Goal: Task Accomplishment & Management: Manage account settings

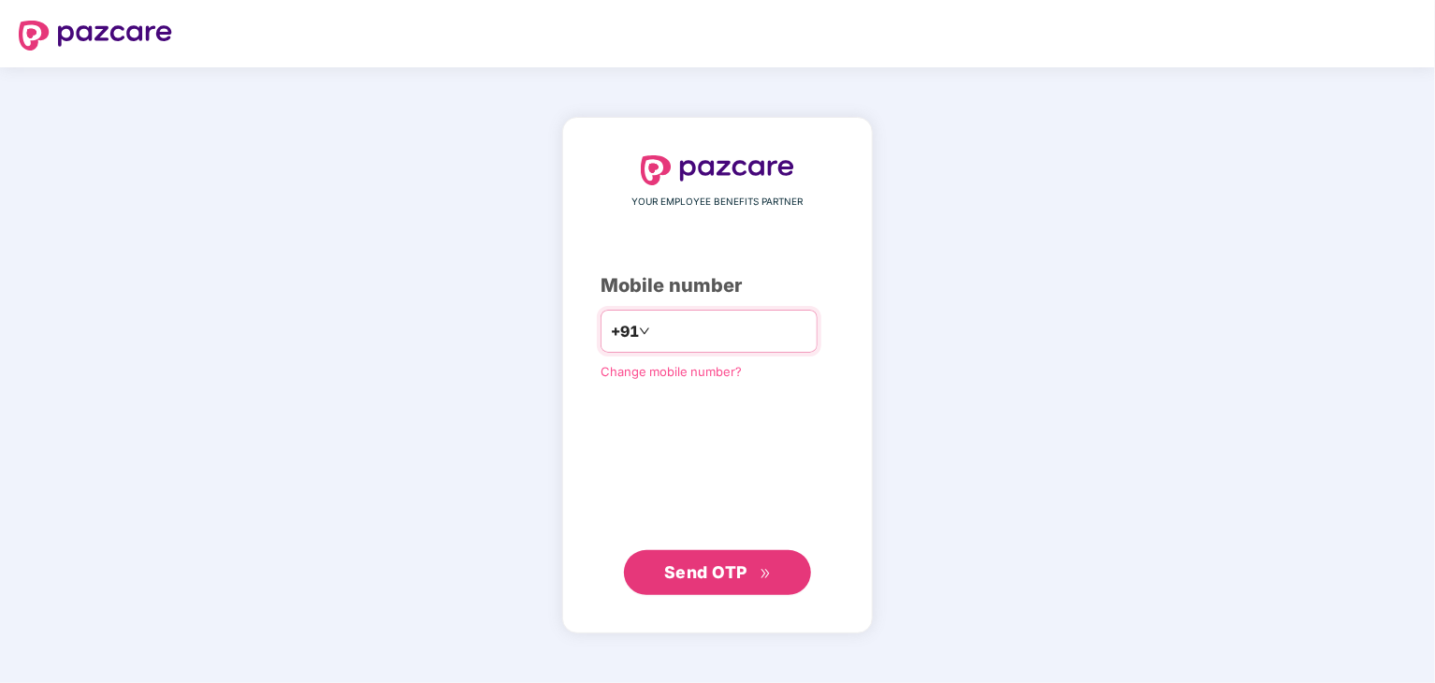
click at [681, 341] on input "number" at bounding box center [730, 331] width 153 height 30
type input "**********"
click at [740, 583] on span "Send OTP" at bounding box center [718, 571] width 108 height 26
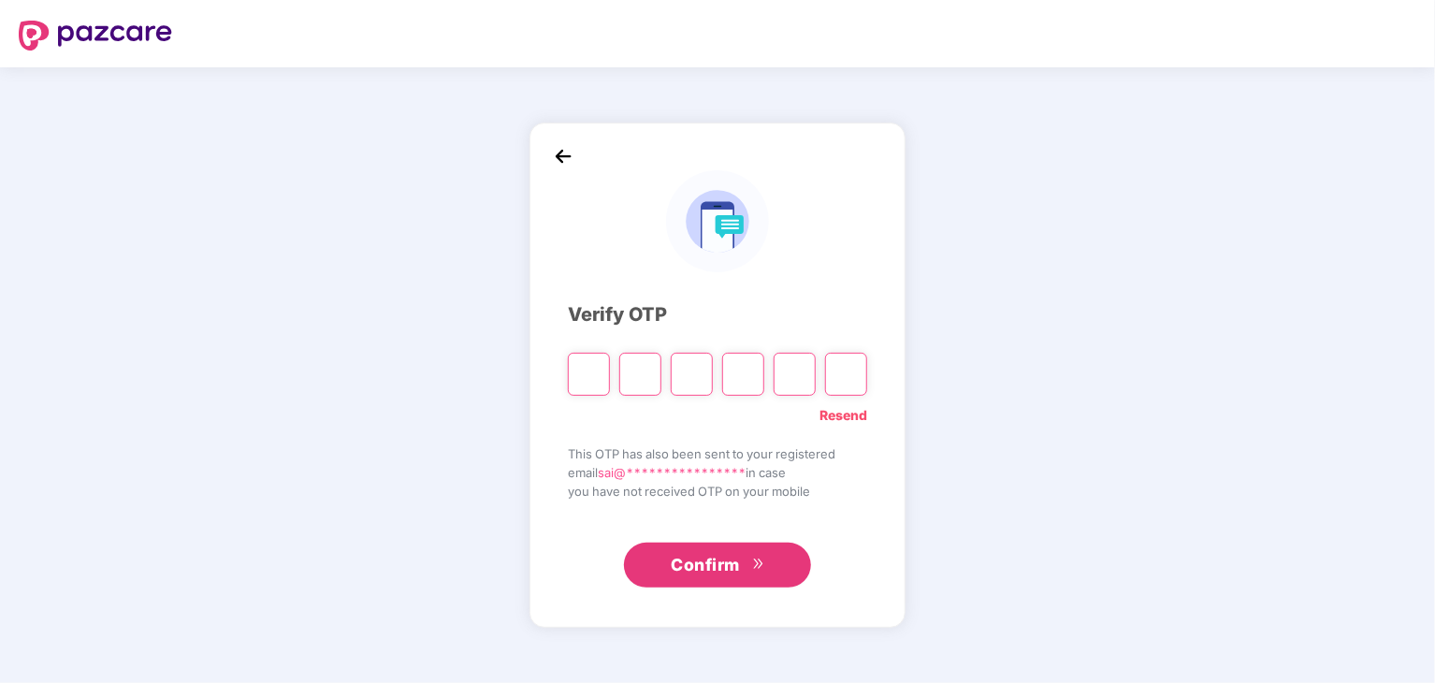
type input "*"
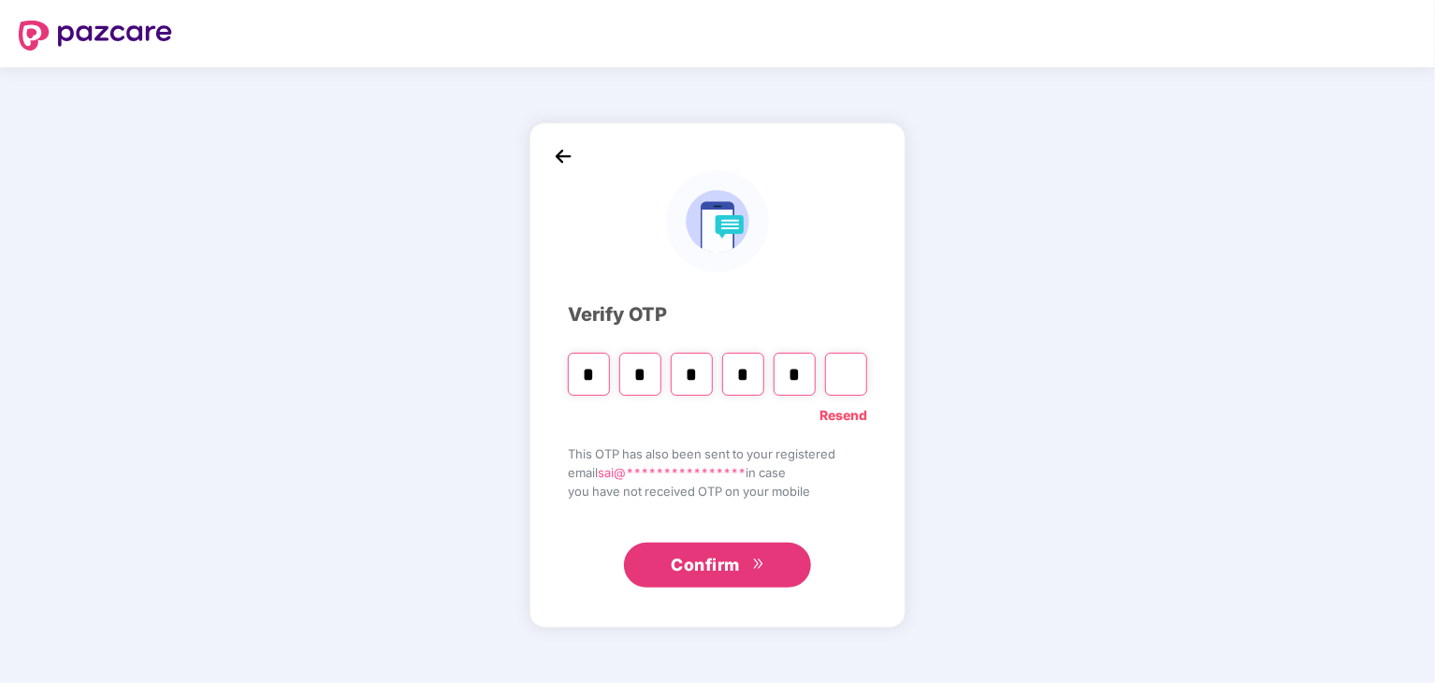
type input "*"
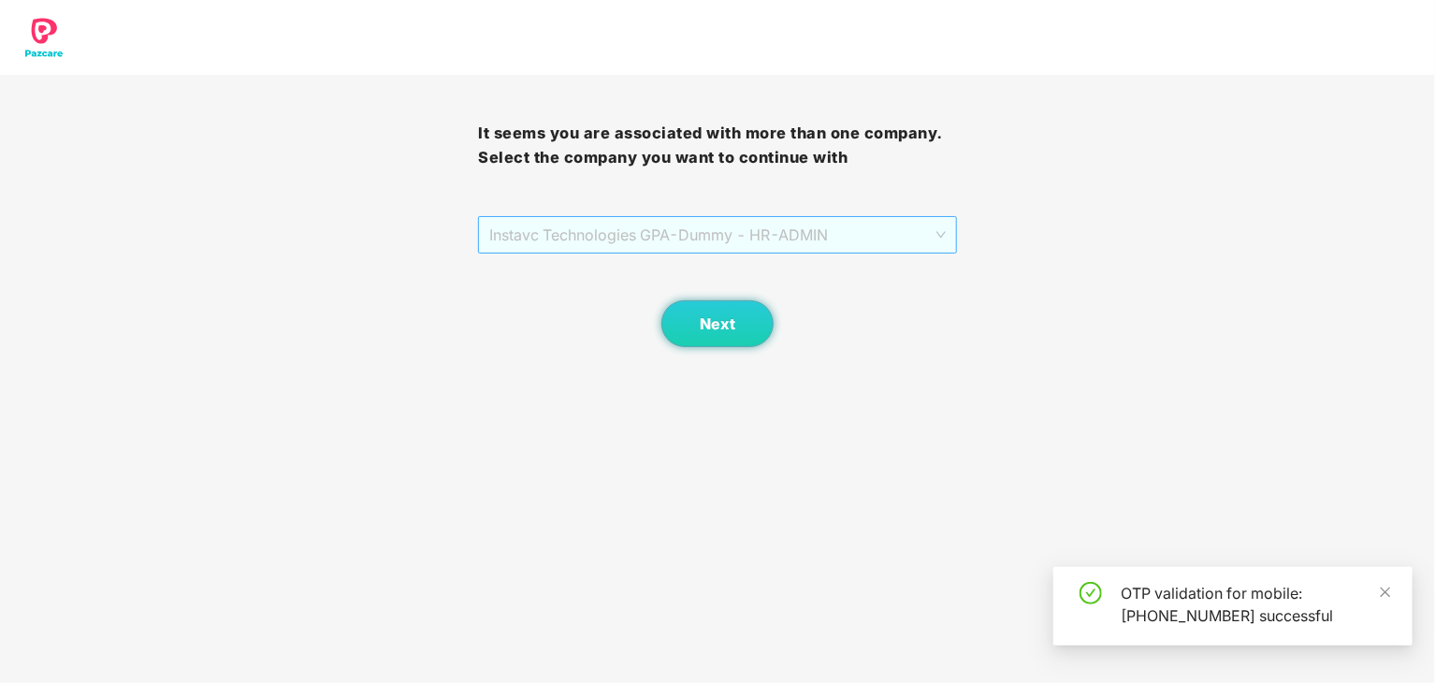
click at [702, 235] on span "Instavc Technologies GPA - Dummy - HR - ADMIN" at bounding box center [717, 235] width 456 height 36
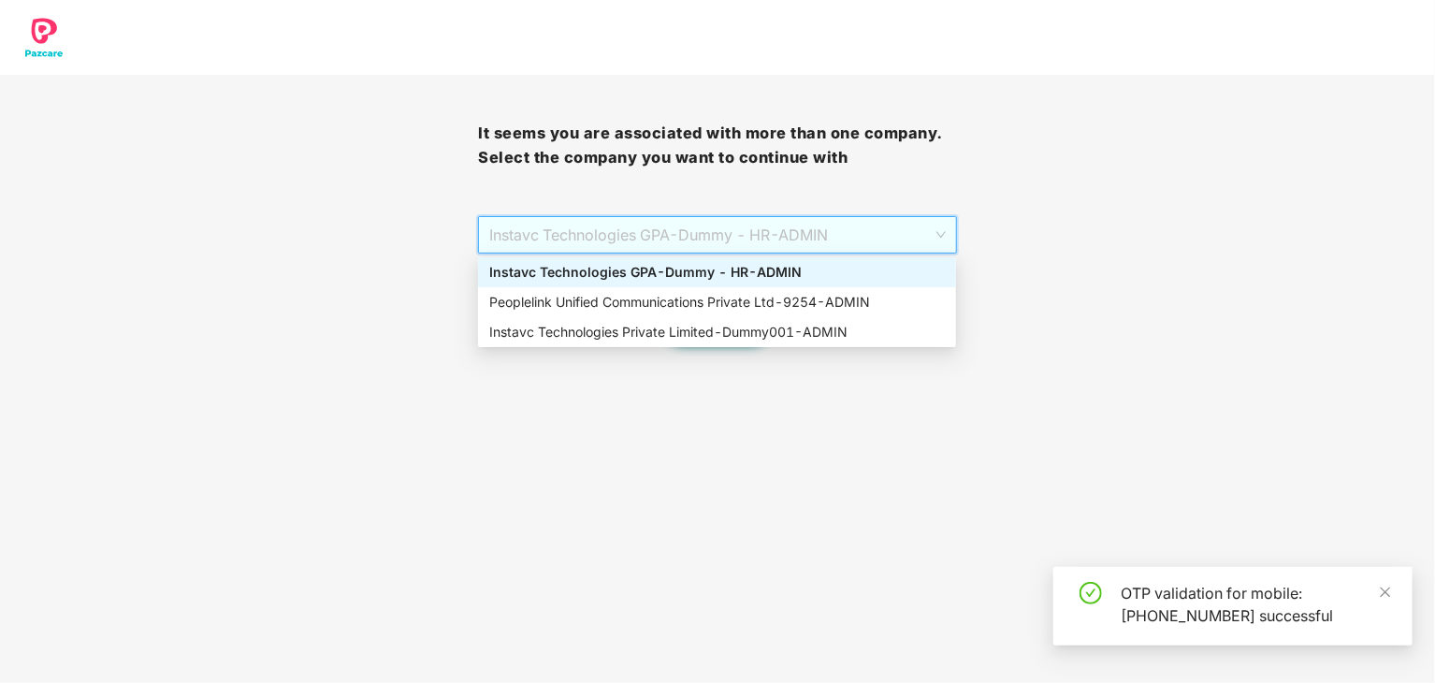
click at [667, 275] on div "Instavc Technologies GPA - Dummy - HR - ADMIN" at bounding box center [717, 272] width 456 height 21
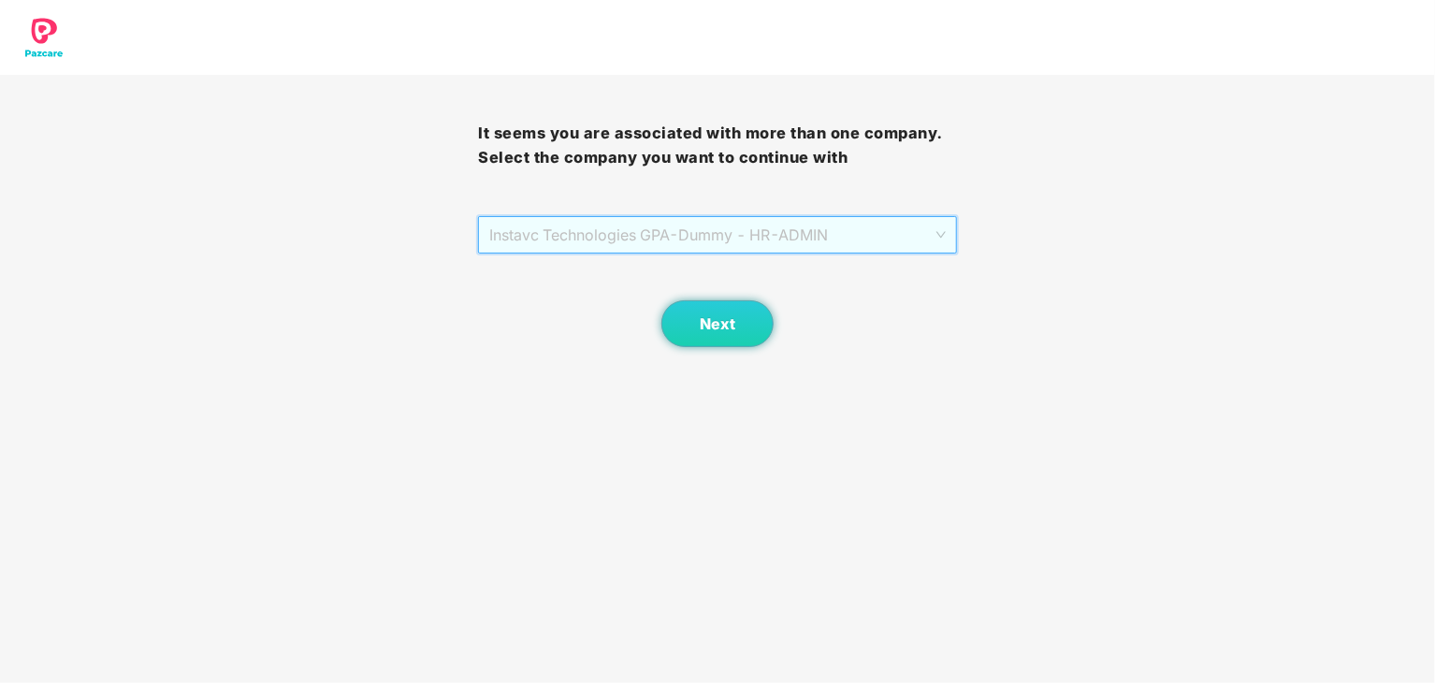
click at [666, 225] on span "Instavc Technologies GPA - Dummy - HR - ADMIN" at bounding box center [717, 235] width 456 height 36
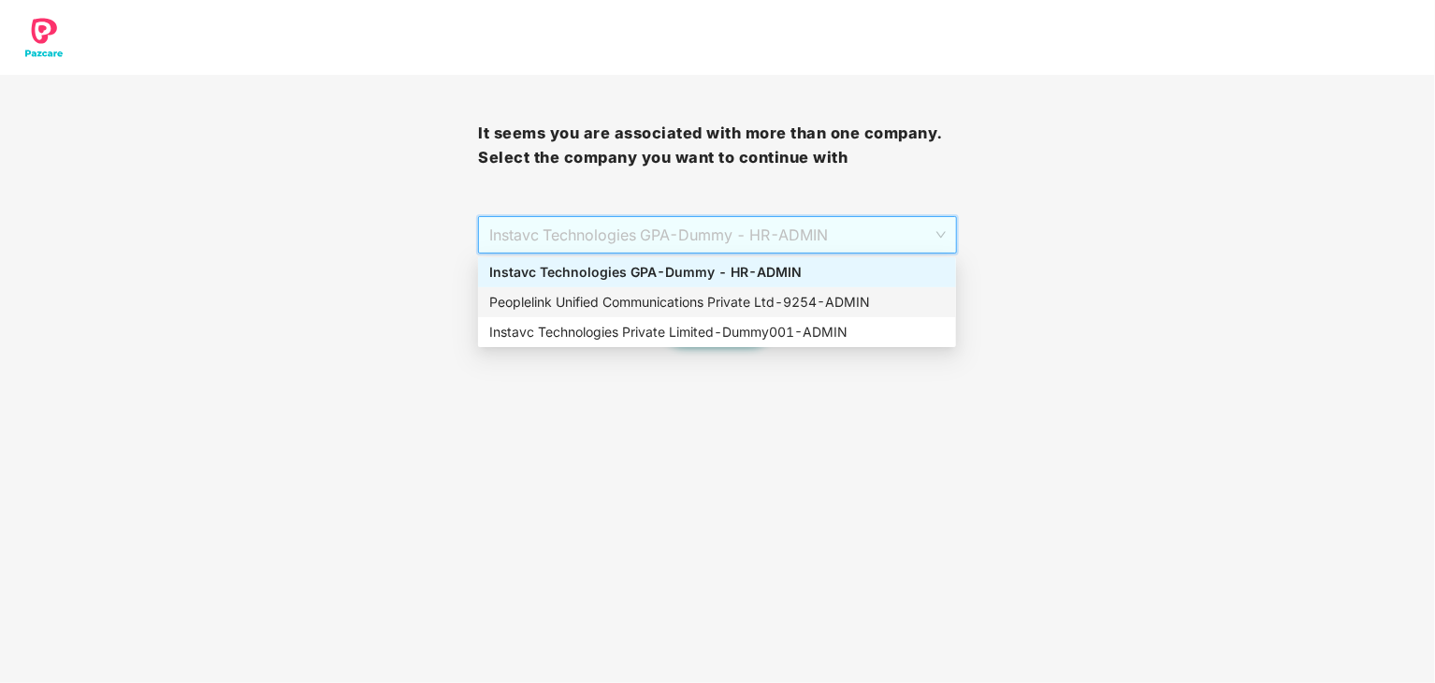
click at [655, 315] on div "Peoplelink Unified Communications Private Ltd - 9254 - ADMIN" at bounding box center [717, 302] width 478 height 30
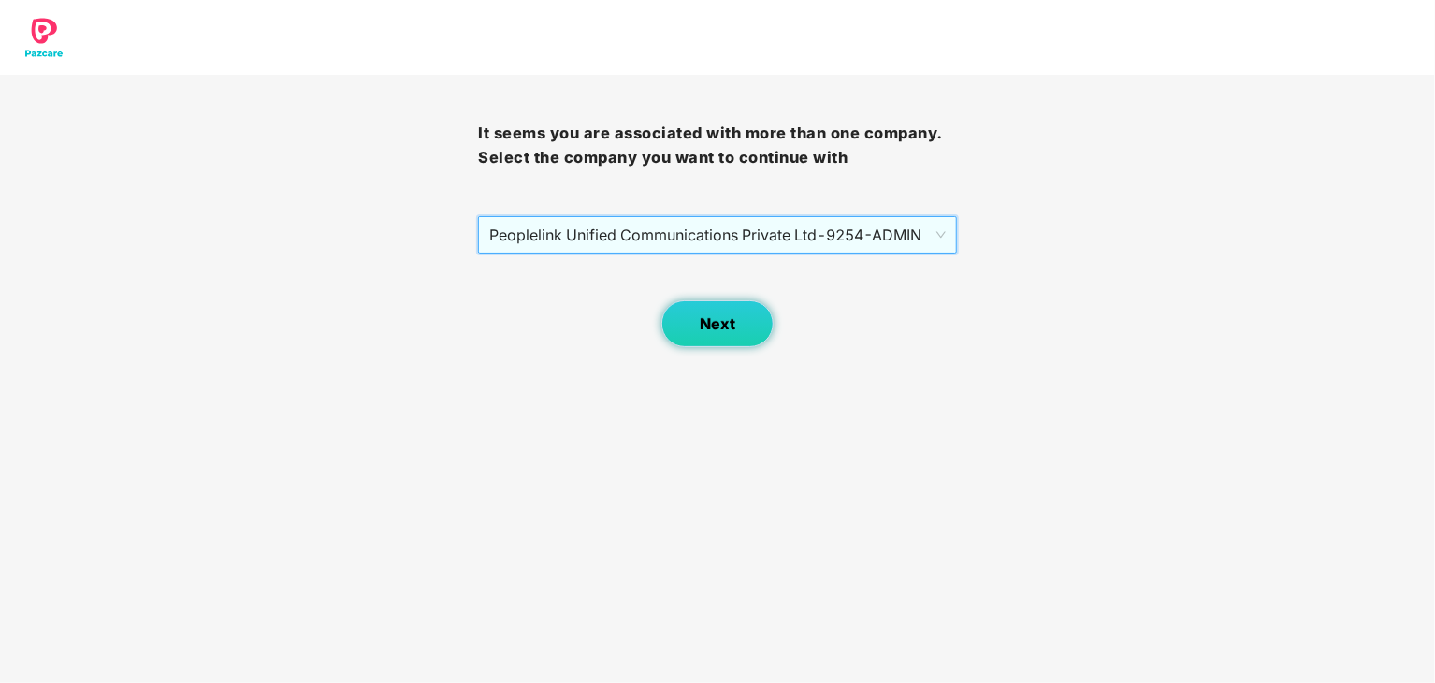
click at [706, 322] on span "Next" at bounding box center [718, 324] width 36 height 18
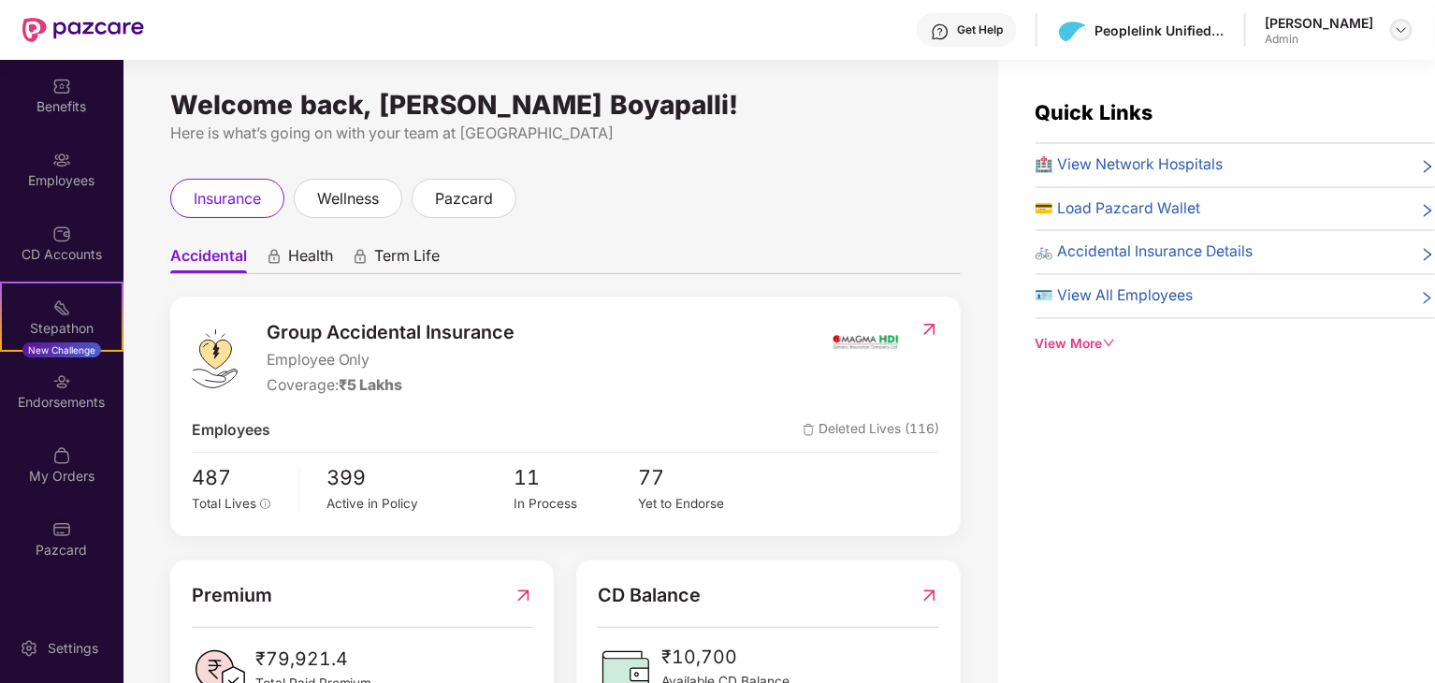
click at [1393, 35] on div at bounding box center [1401, 30] width 22 height 22
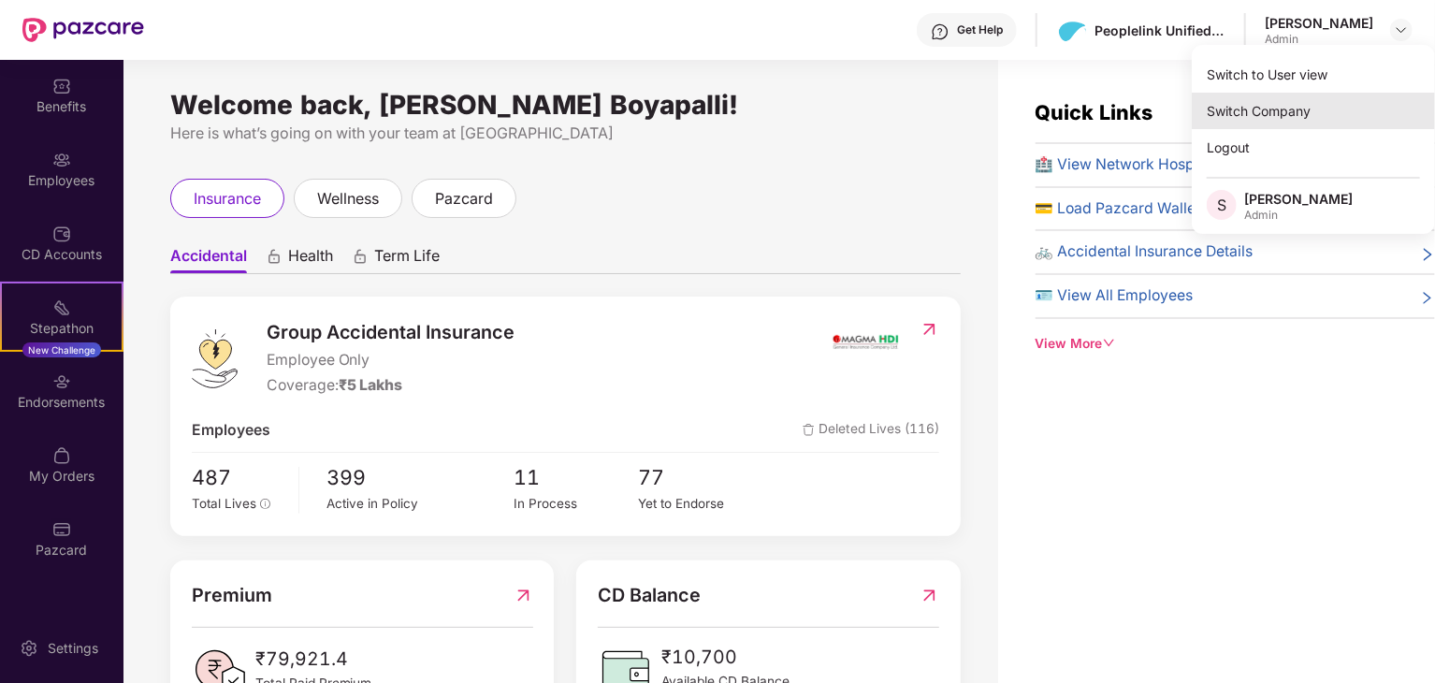
click at [1253, 123] on div "Switch Company" at bounding box center [1313, 111] width 243 height 36
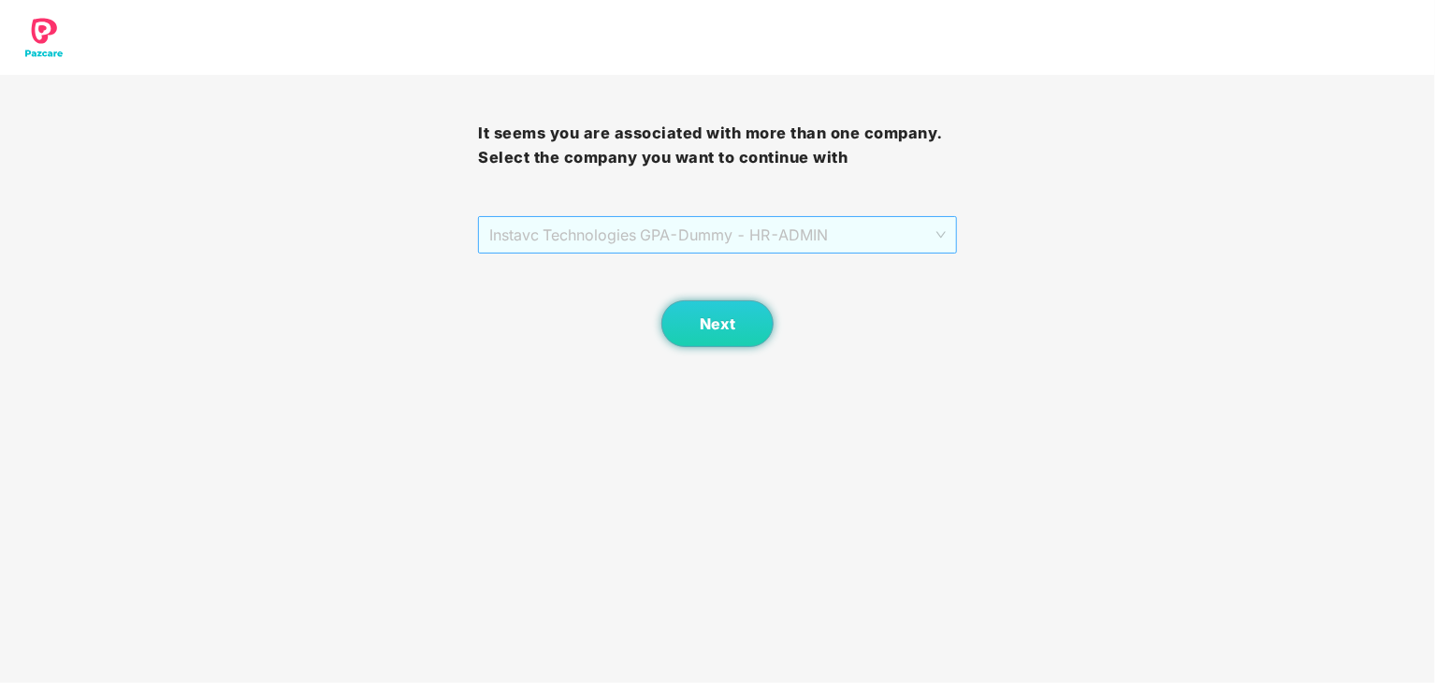
click at [882, 217] on span "Instavc Technologies GPA - Dummy - HR - ADMIN" at bounding box center [717, 235] width 456 height 36
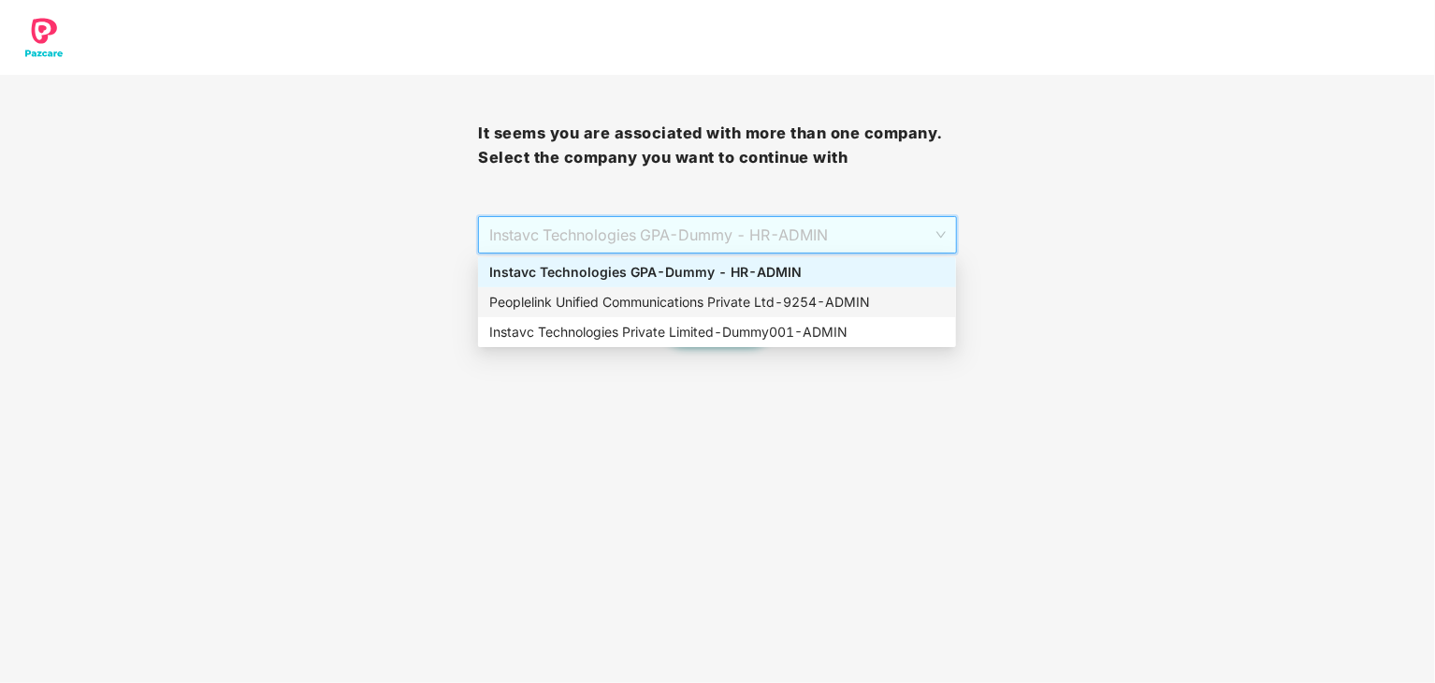
click at [768, 300] on div "Peoplelink Unified Communications Private Ltd - 9254 - ADMIN" at bounding box center [717, 302] width 456 height 21
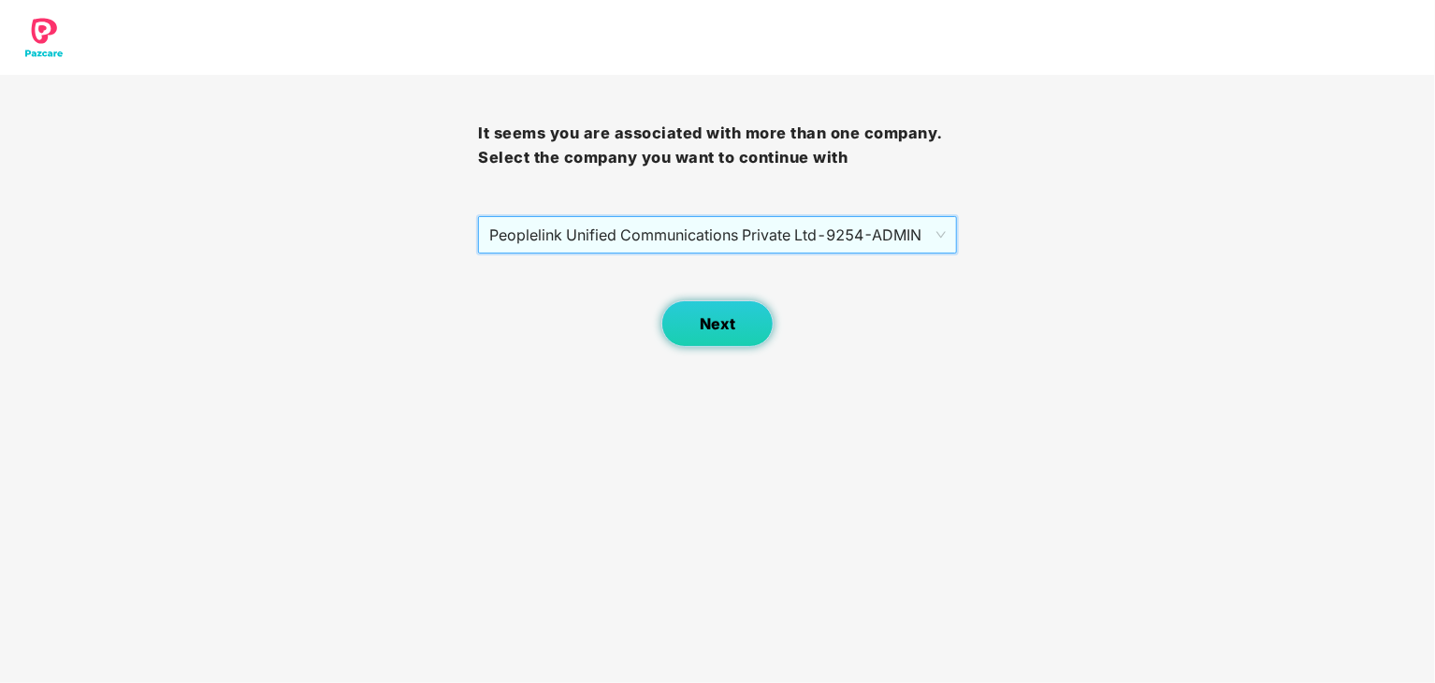
click at [722, 320] on span "Next" at bounding box center [718, 324] width 36 height 18
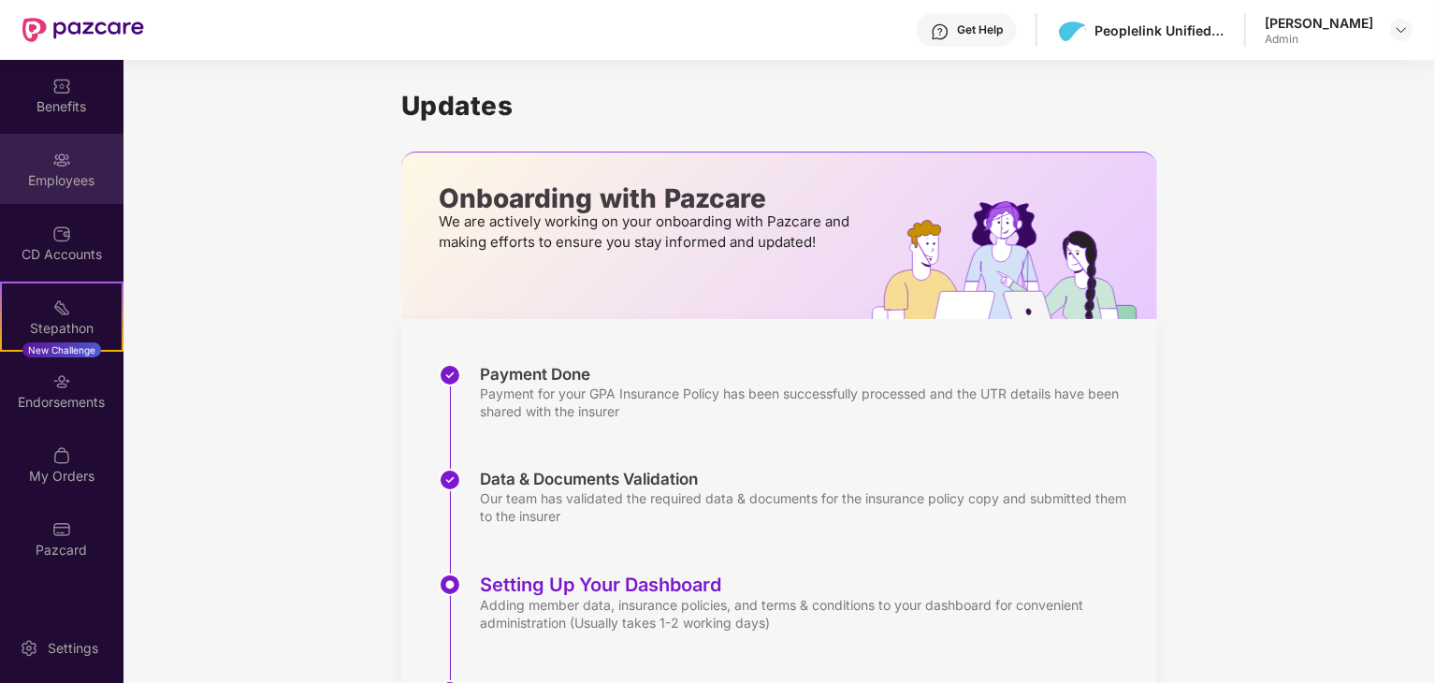
click at [49, 188] on div "Employees" at bounding box center [61, 180] width 123 height 19
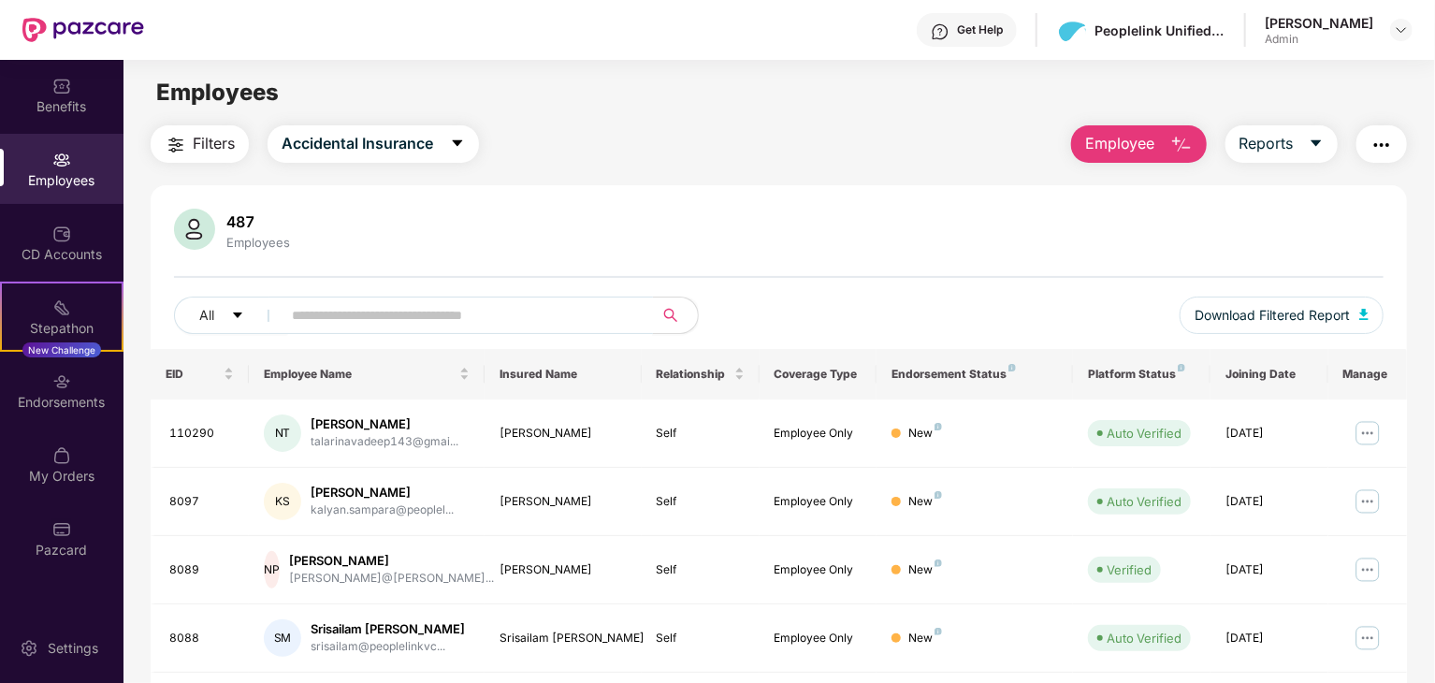
click at [427, 325] on input "text" at bounding box center [460, 315] width 336 height 28
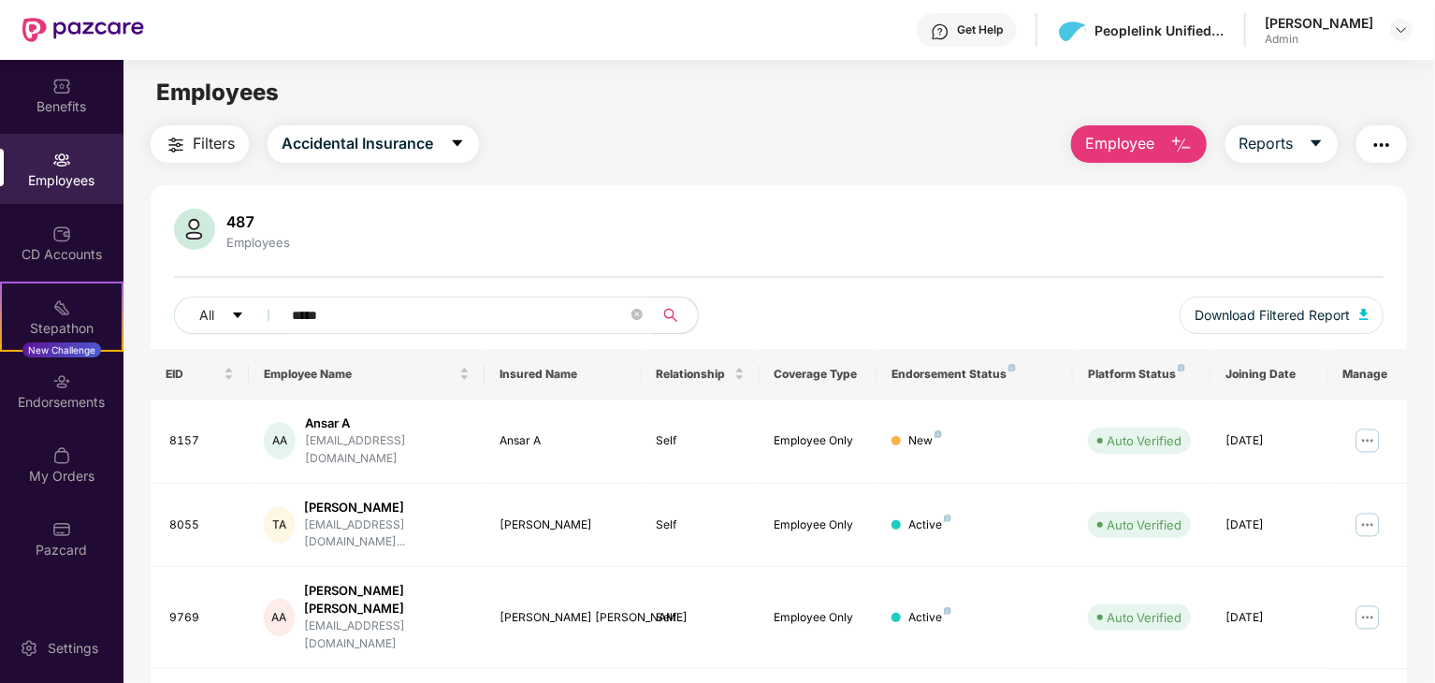
type input "*****"
click at [1357, 431] on img at bounding box center [1368, 441] width 30 height 30
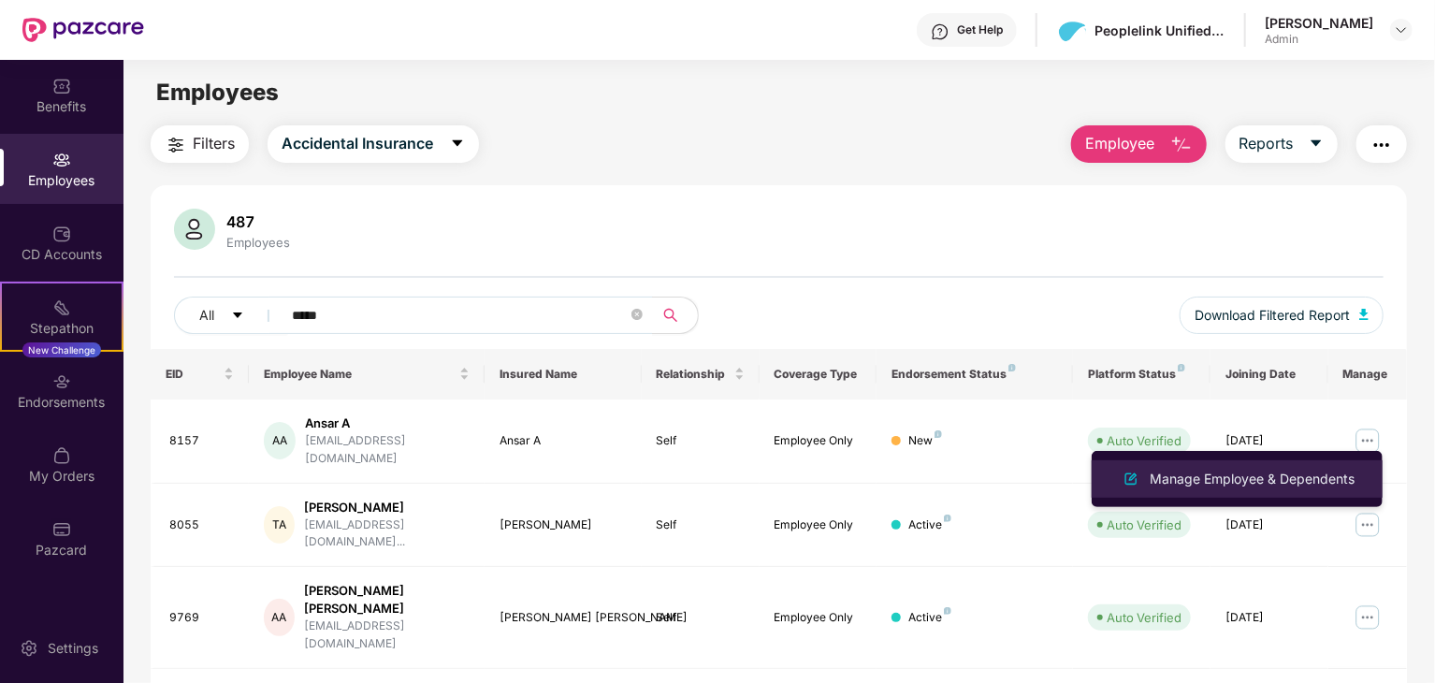
click at [1235, 488] on div "Manage Employee & Dependents" at bounding box center [1252, 479] width 212 height 21
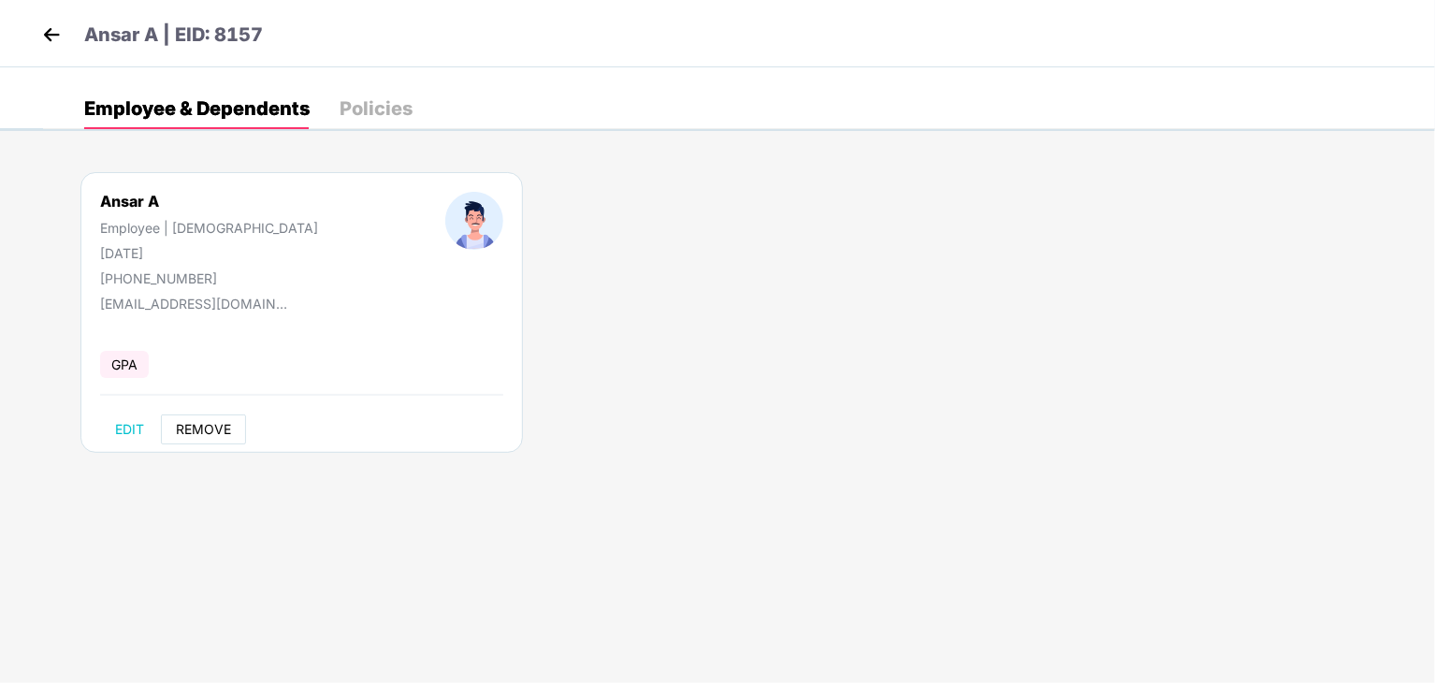
click at [211, 424] on span "REMOVE" at bounding box center [203, 429] width 55 height 15
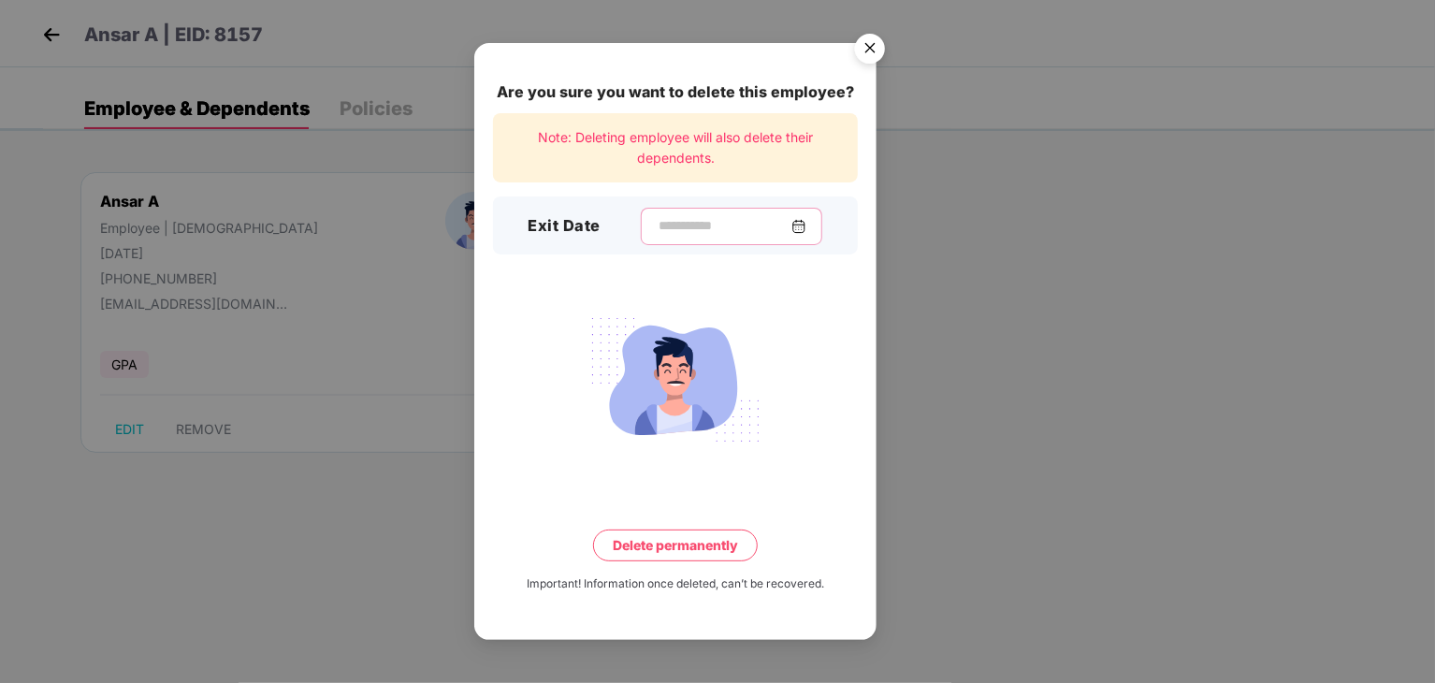
click at [723, 222] on input at bounding box center [724, 226] width 135 height 20
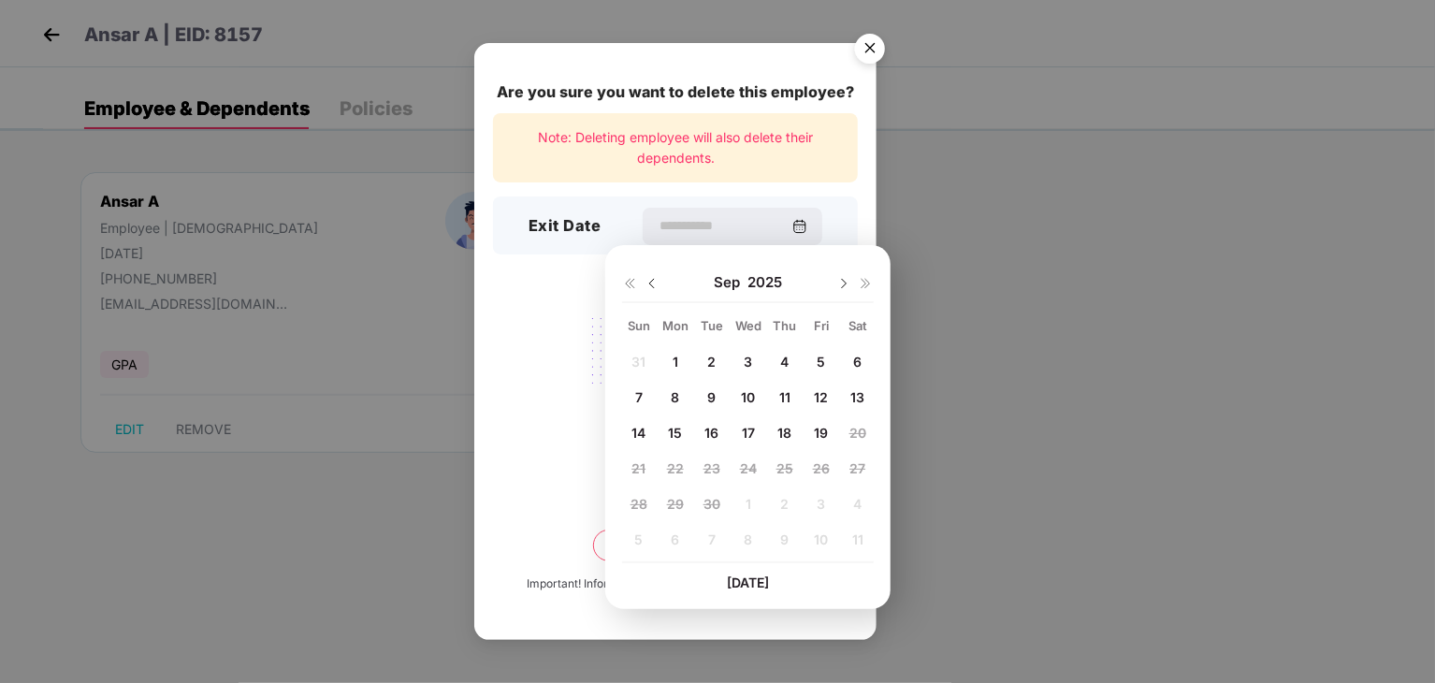
click at [736, 428] on div "17" at bounding box center [748, 433] width 28 height 28
type input "**********"
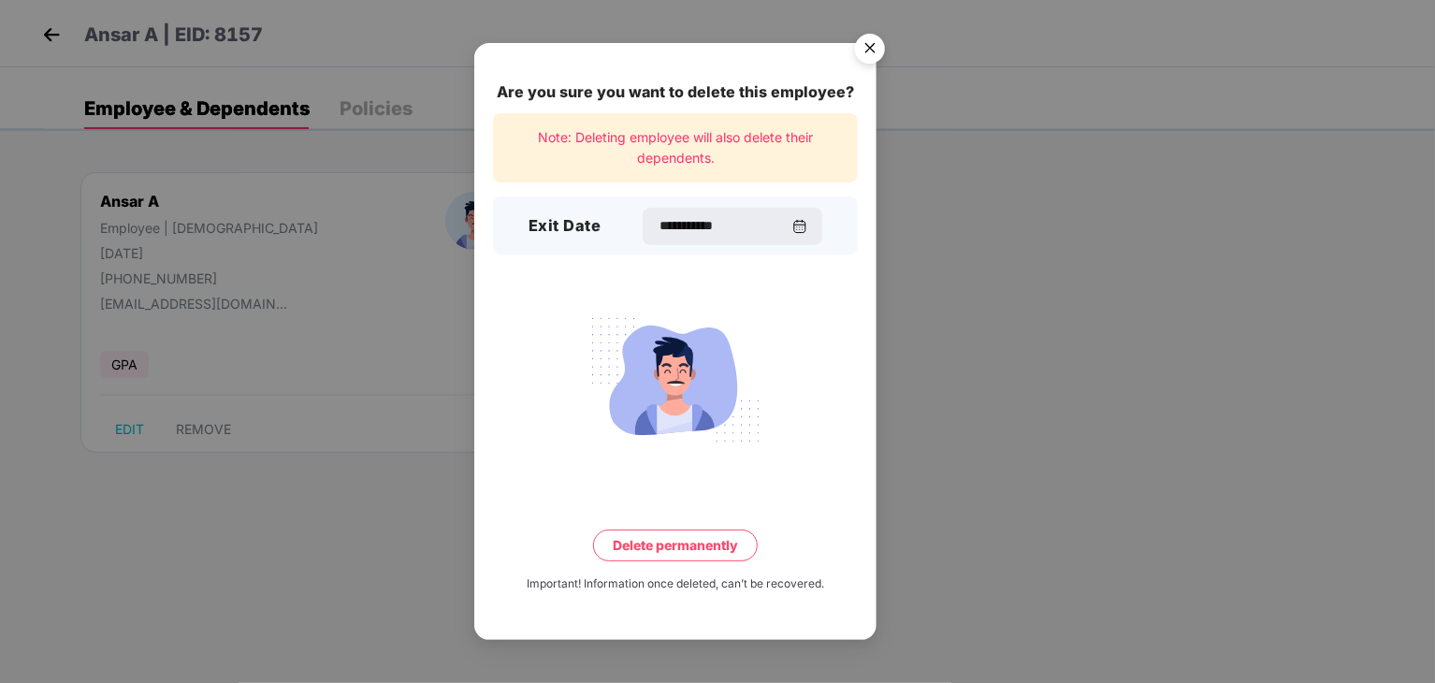
click at [670, 543] on button "Delete permanently" at bounding box center [675, 545] width 165 height 32
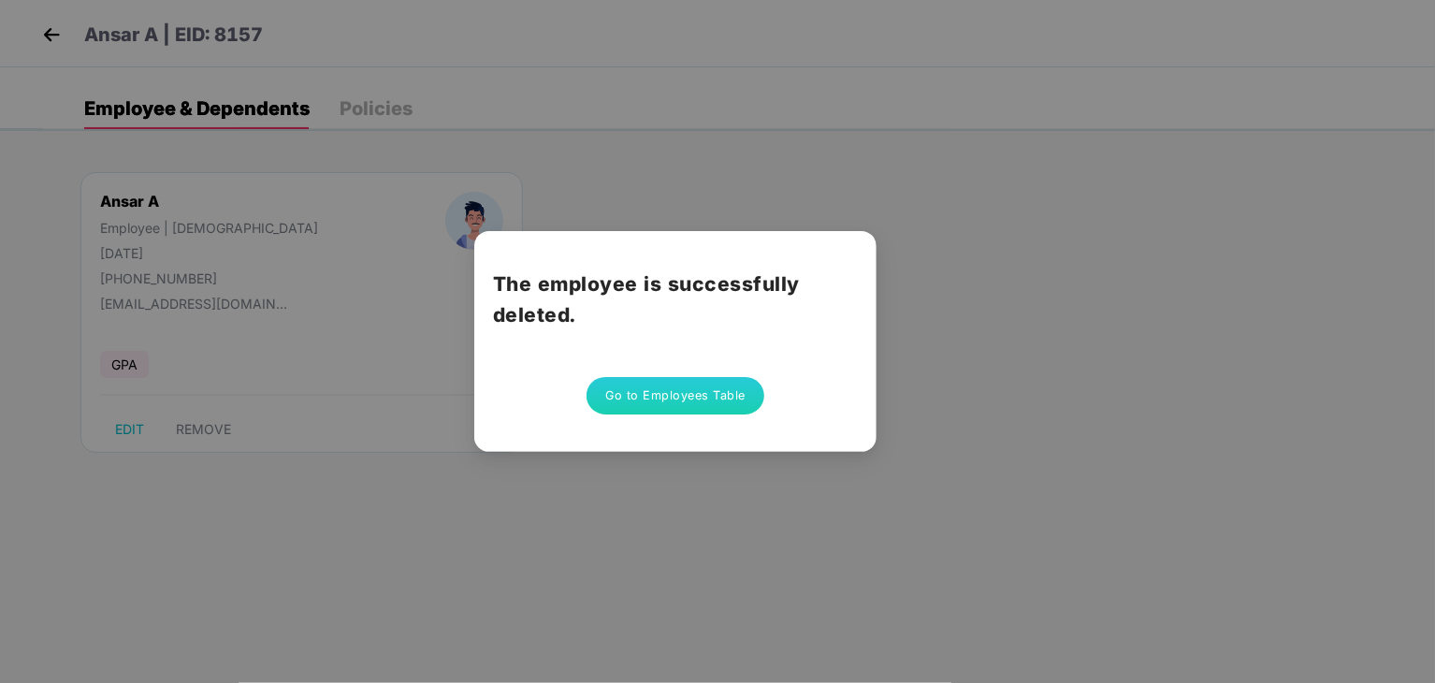
click at [688, 401] on button "Go to Employees Table" at bounding box center [675, 395] width 178 height 37
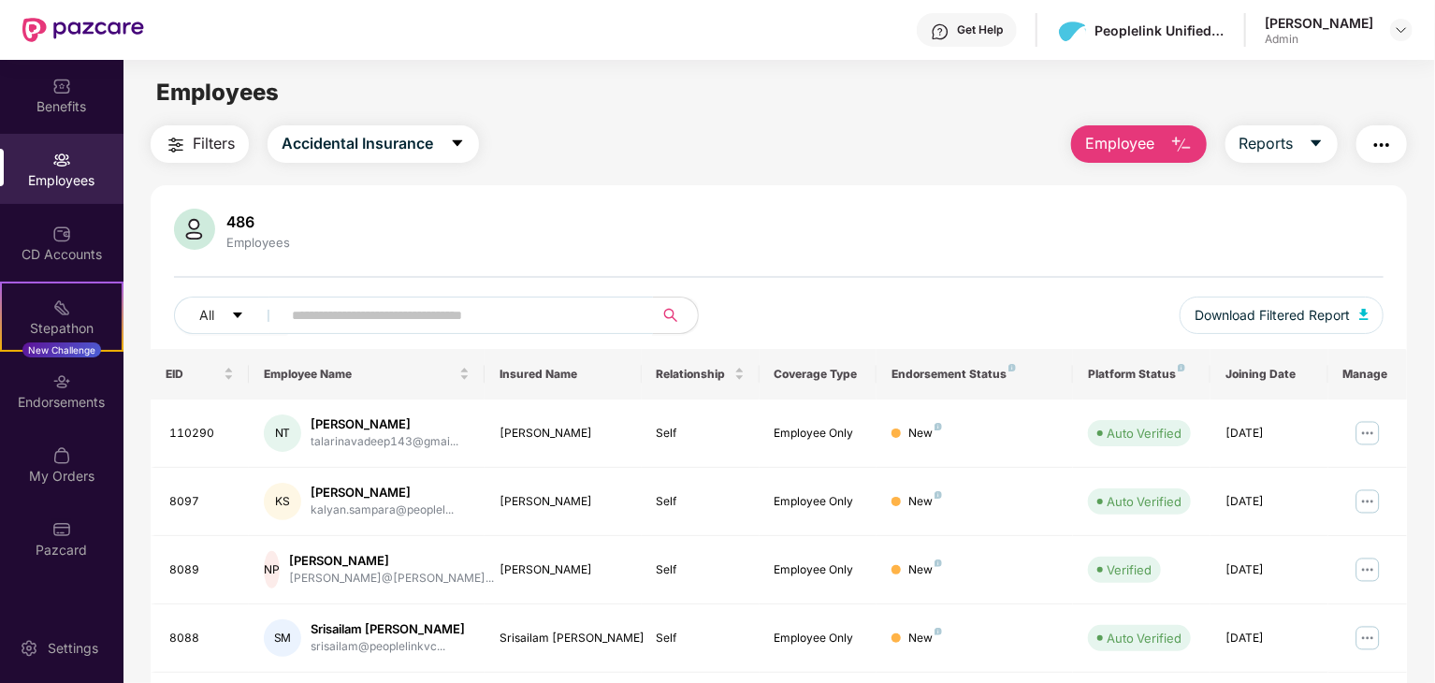
click at [403, 316] on input "text" at bounding box center [460, 315] width 336 height 28
paste input "******"
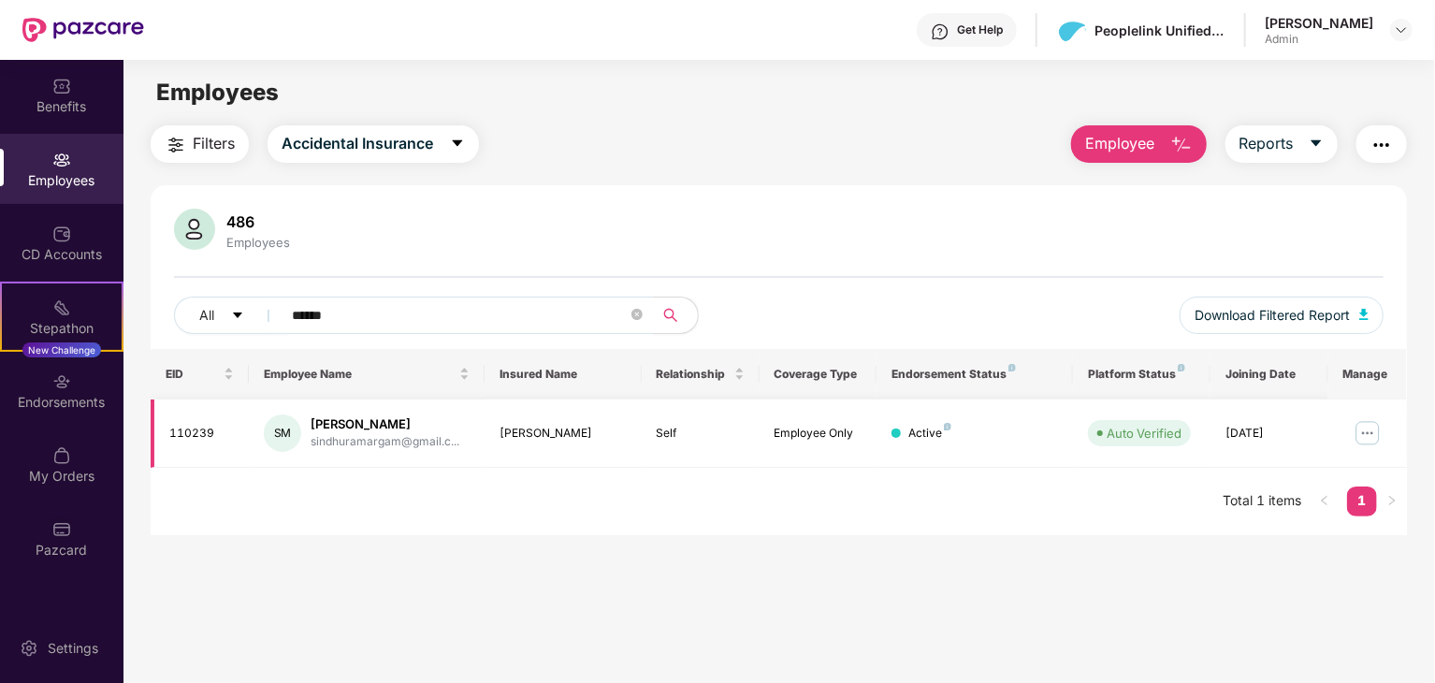
type input "******"
click at [1366, 428] on img at bounding box center [1368, 433] width 30 height 30
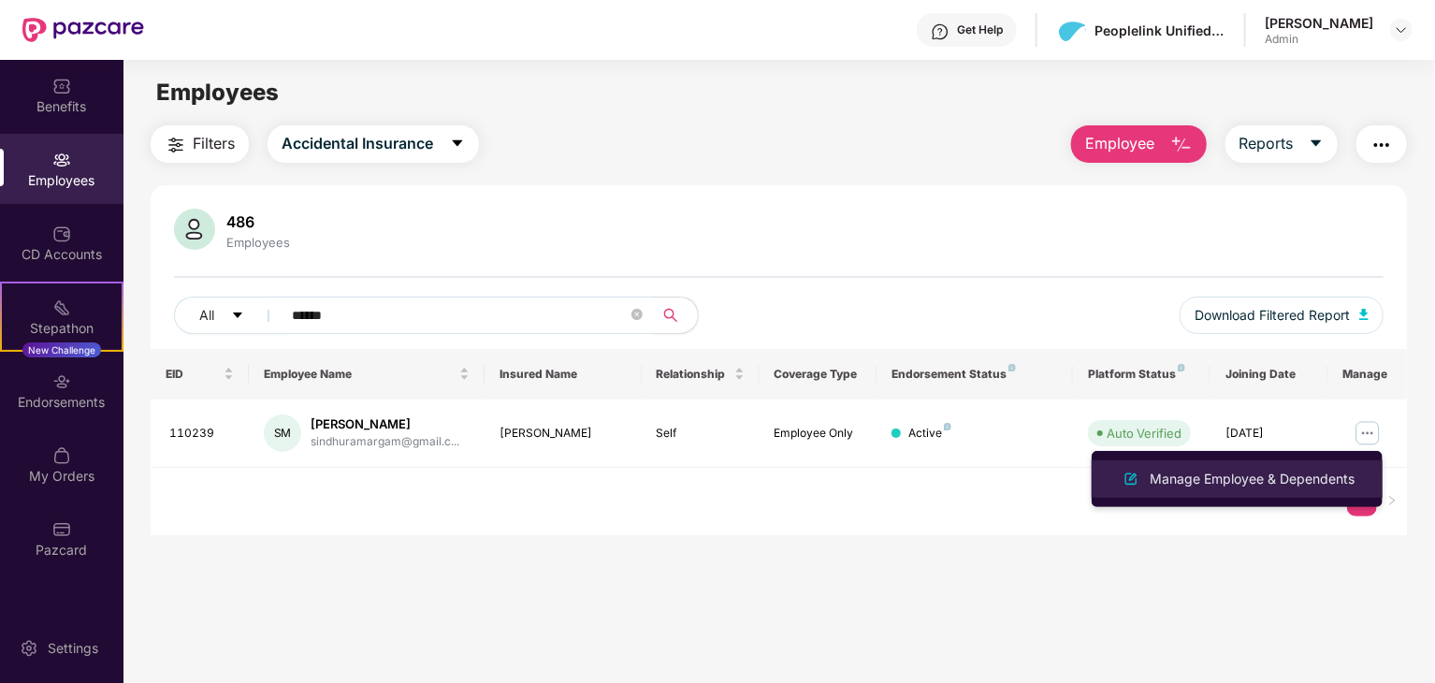
click at [1280, 476] on div "Manage Employee & Dependents" at bounding box center [1252, 479] width 212 height 21
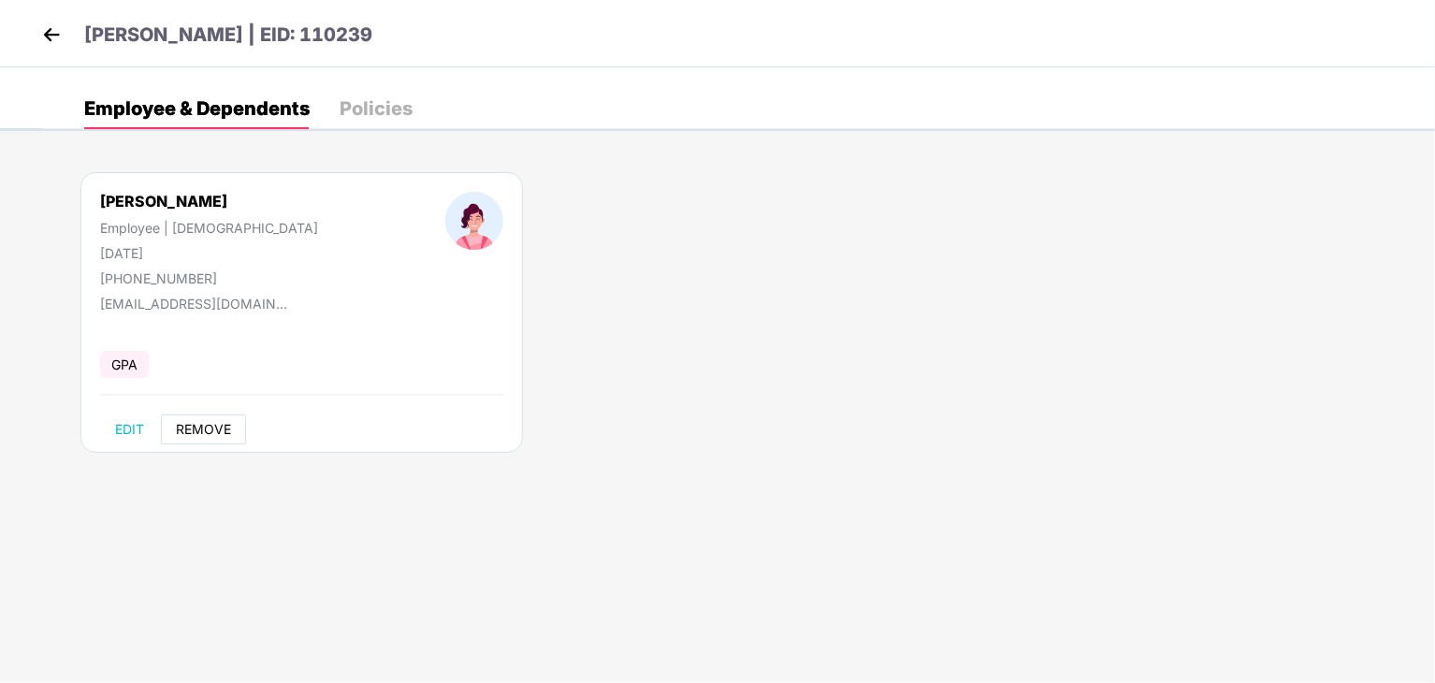
click at [222, 422] on span "REMOVE" at bounding box center [203, 429] width 55 height 15
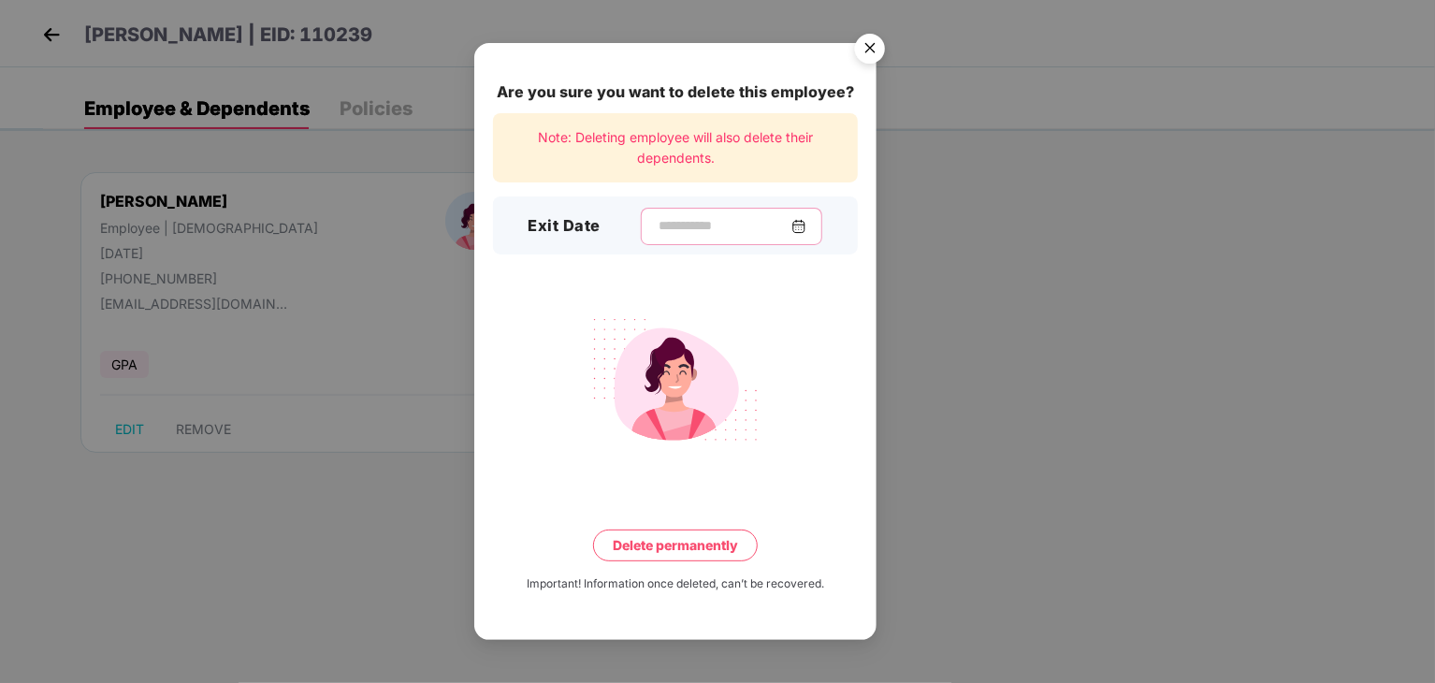
click at [718, 222] on input at bounding box center [724, 226] width 135 height 20
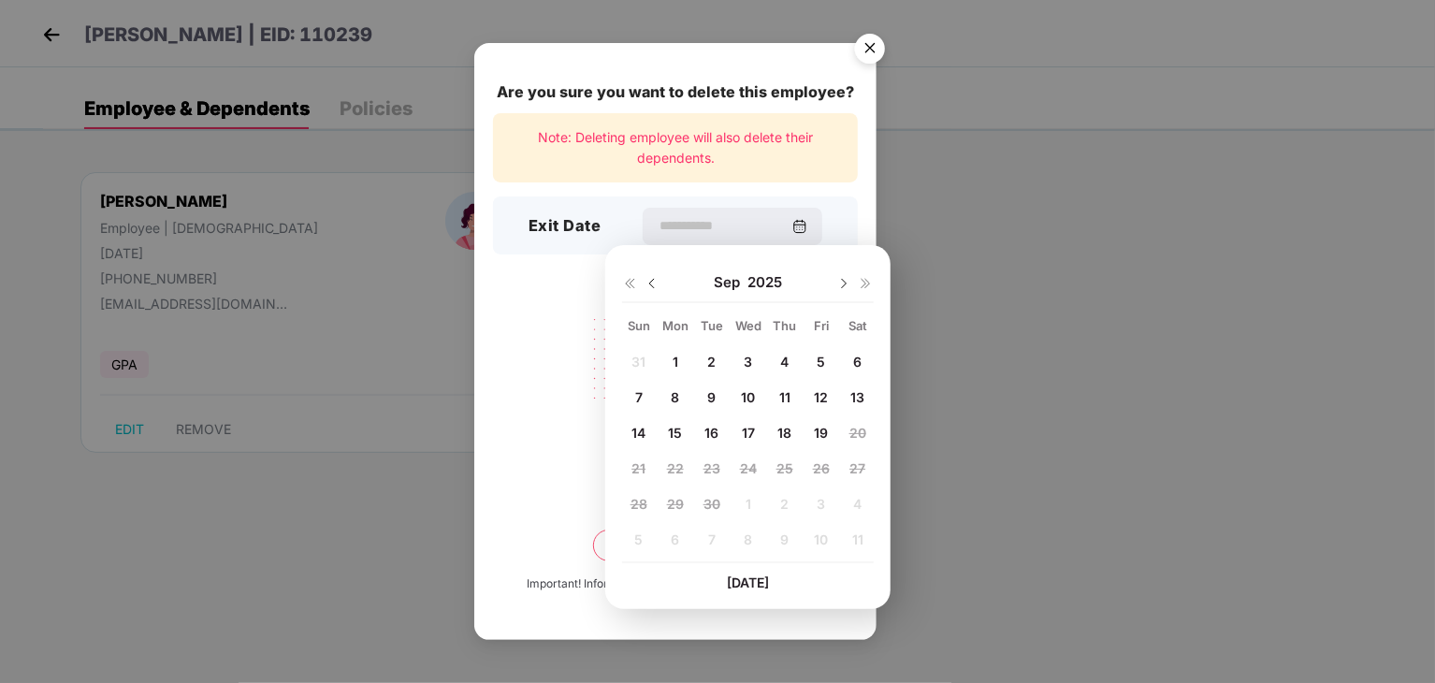
click at [788, 431] on span "18" at bounding box center [784, 433] width 14 height 16
type input "**********"
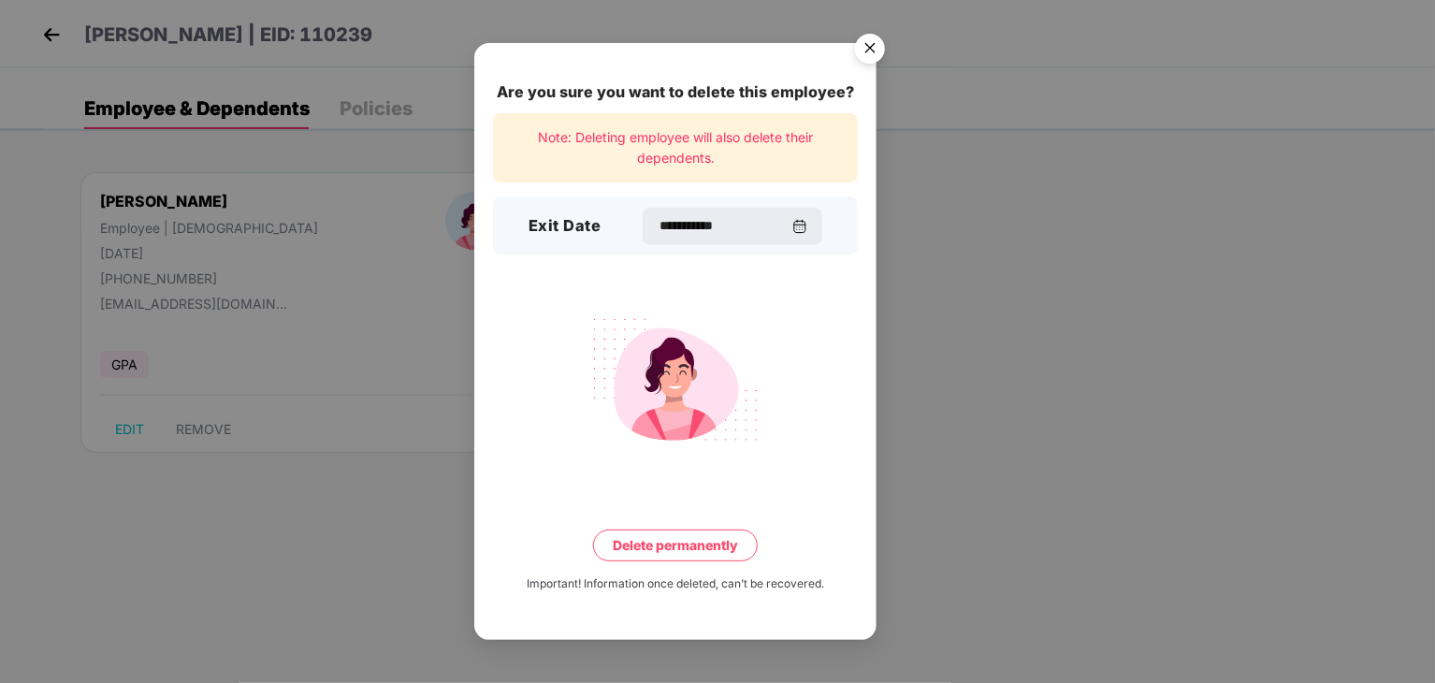
click at [685, 552] on button "Delete permanently" at bounding box center [675, 545] width 165 height 32
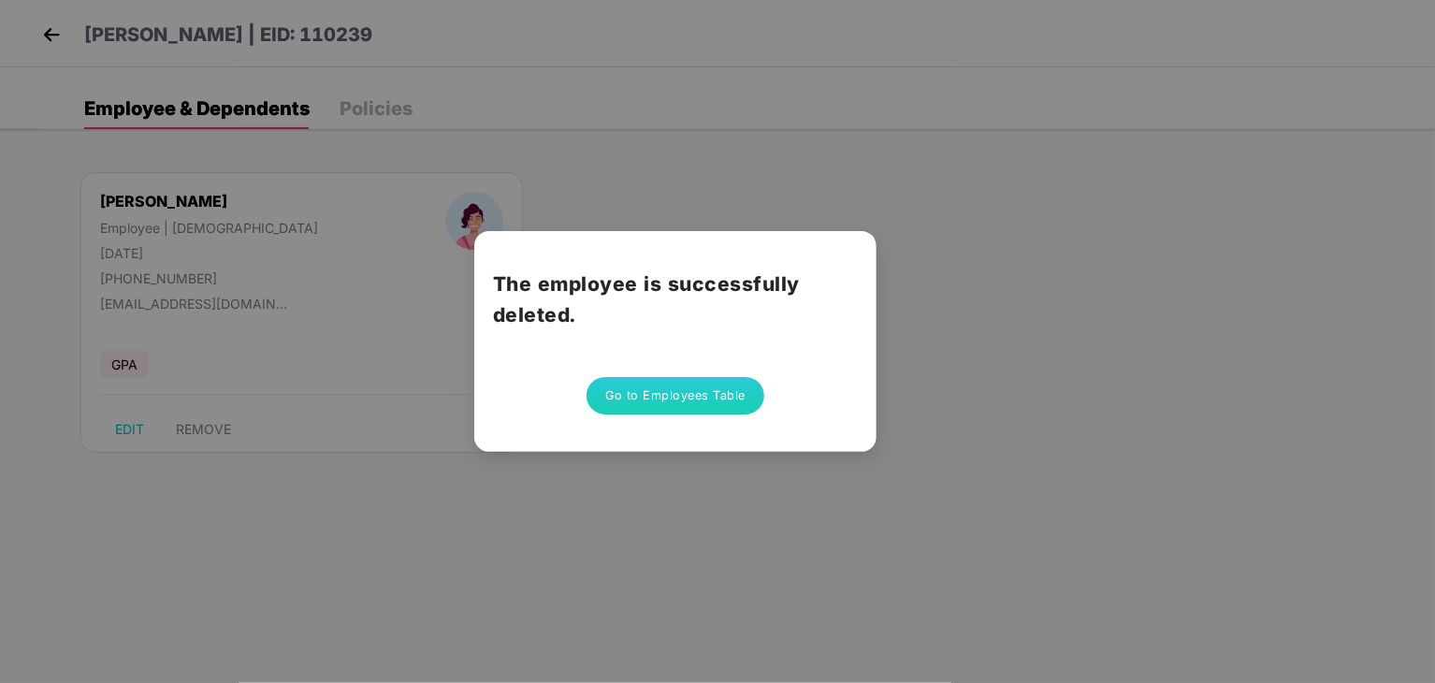
click at [683, 402] on button "Go to Employees Table" at bounding box center [675, 395] width 178 height 37
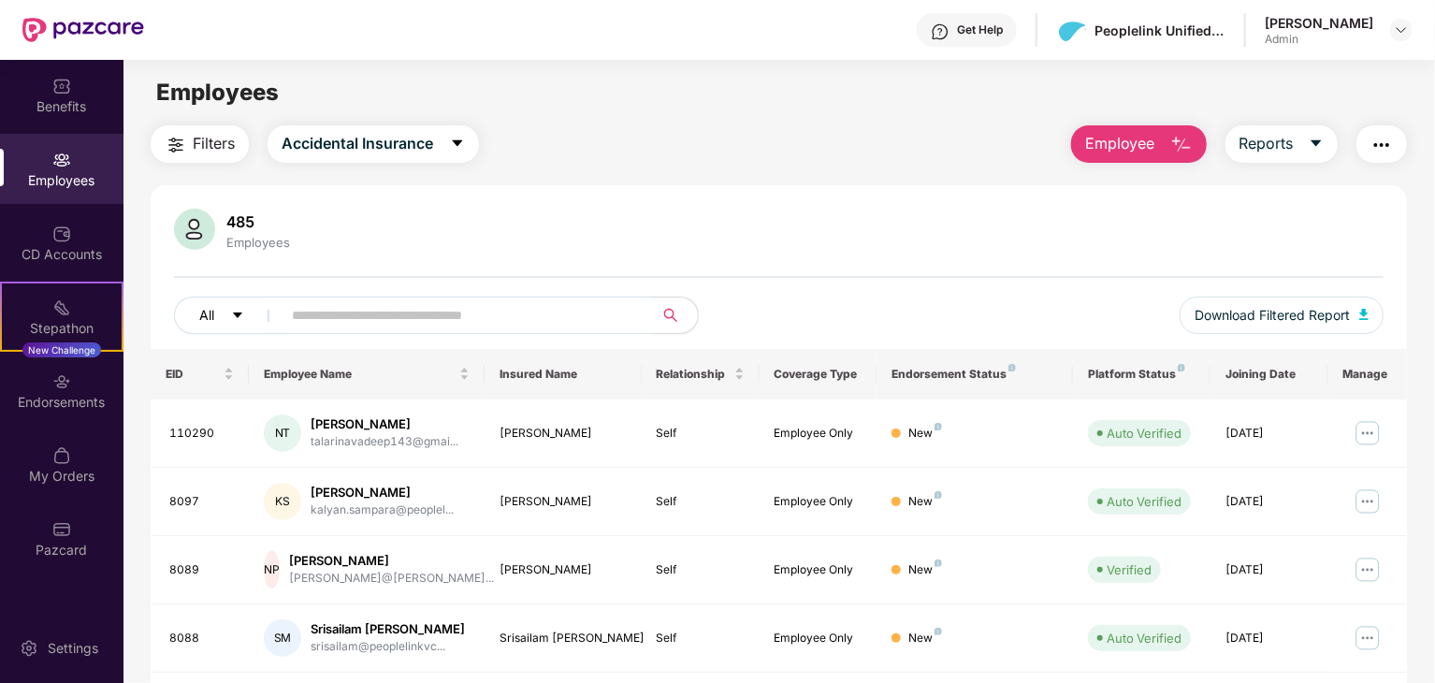
click at [236, 328] on button "All" at bounding box center [231, 315] width 114 height 37
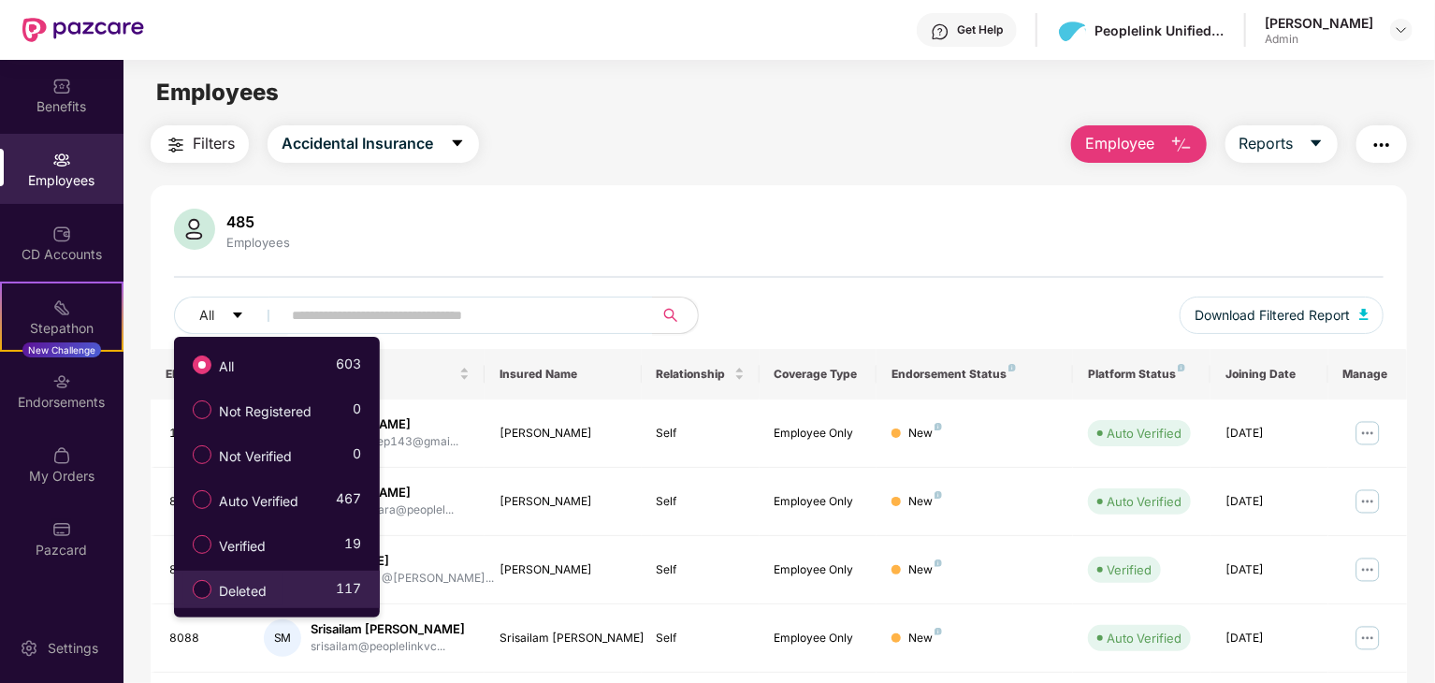
click at [282, 585] on label "Deleted" at bounding box center [233, 589] width 100 height 32
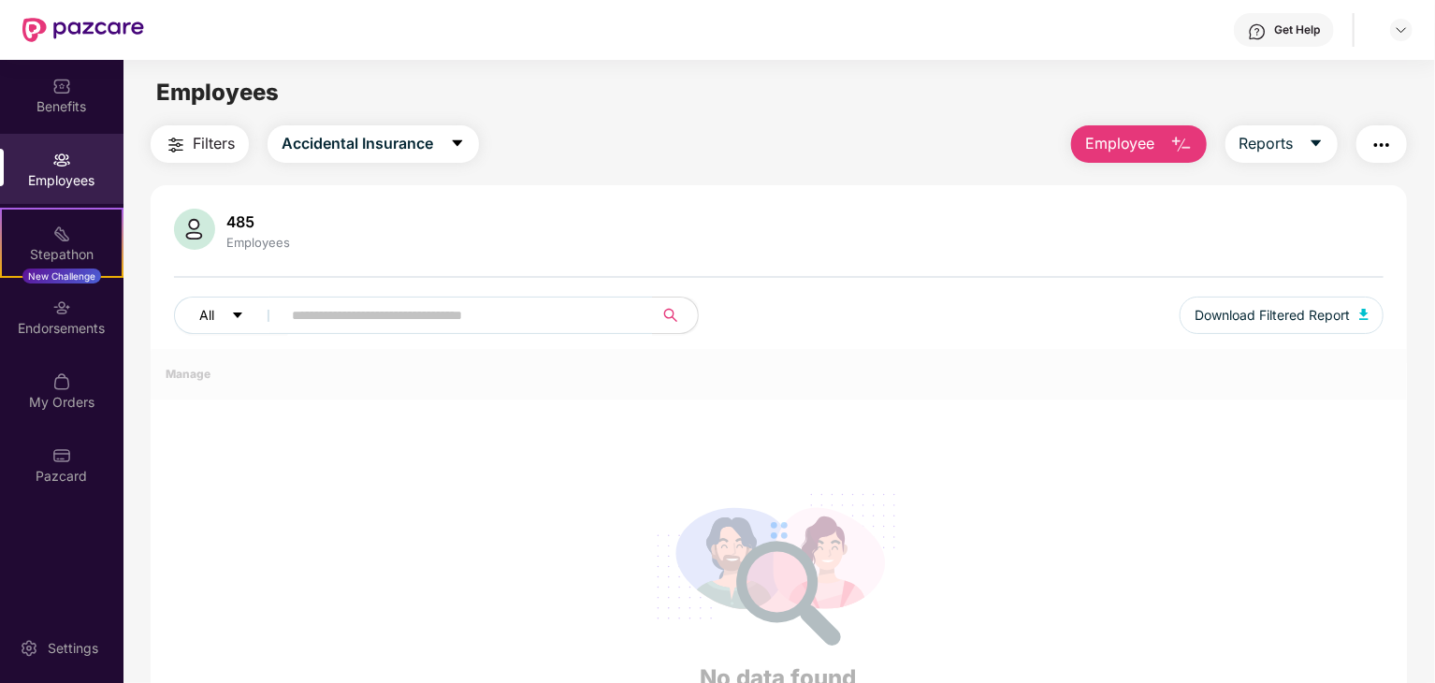
click at [226, 319] on button "All" at bounding box center [231, 315] width 114 height 37
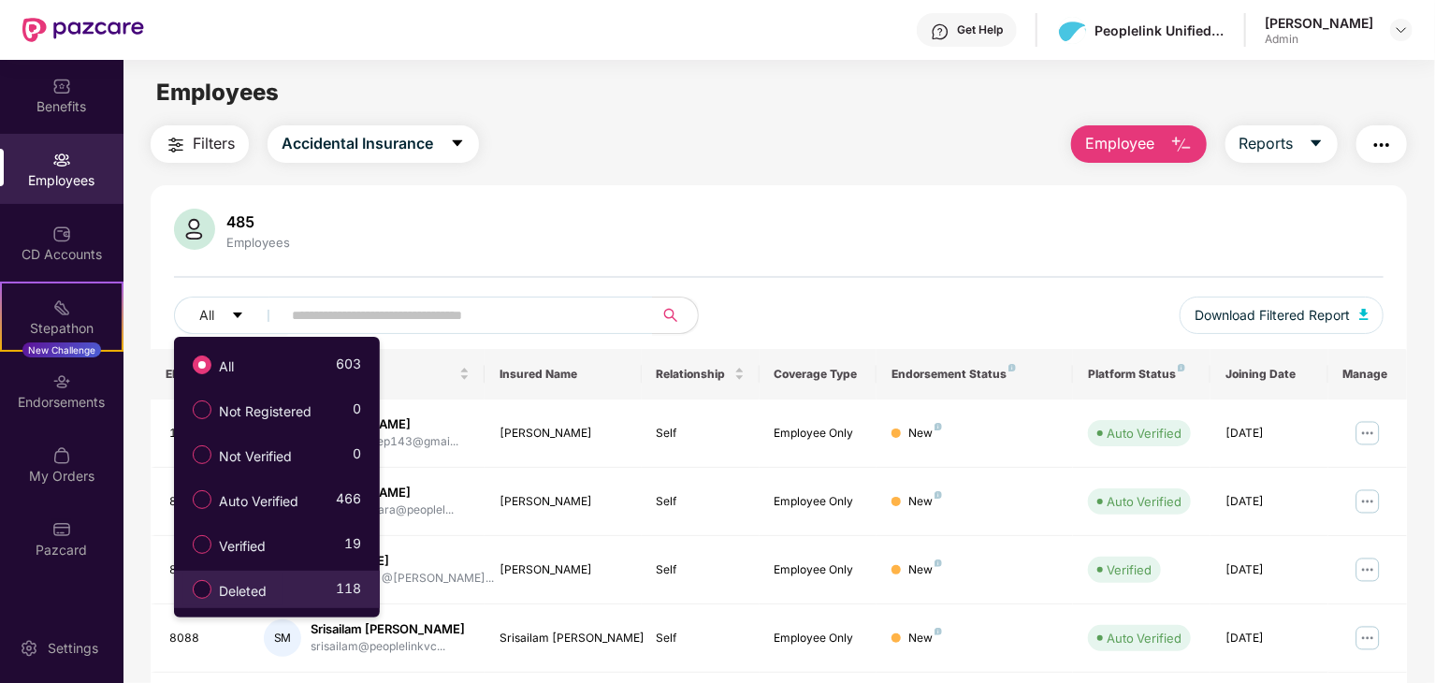
click at [258, 585] on span "Deleted" at bounding box center [242, 591] width 63 height 21
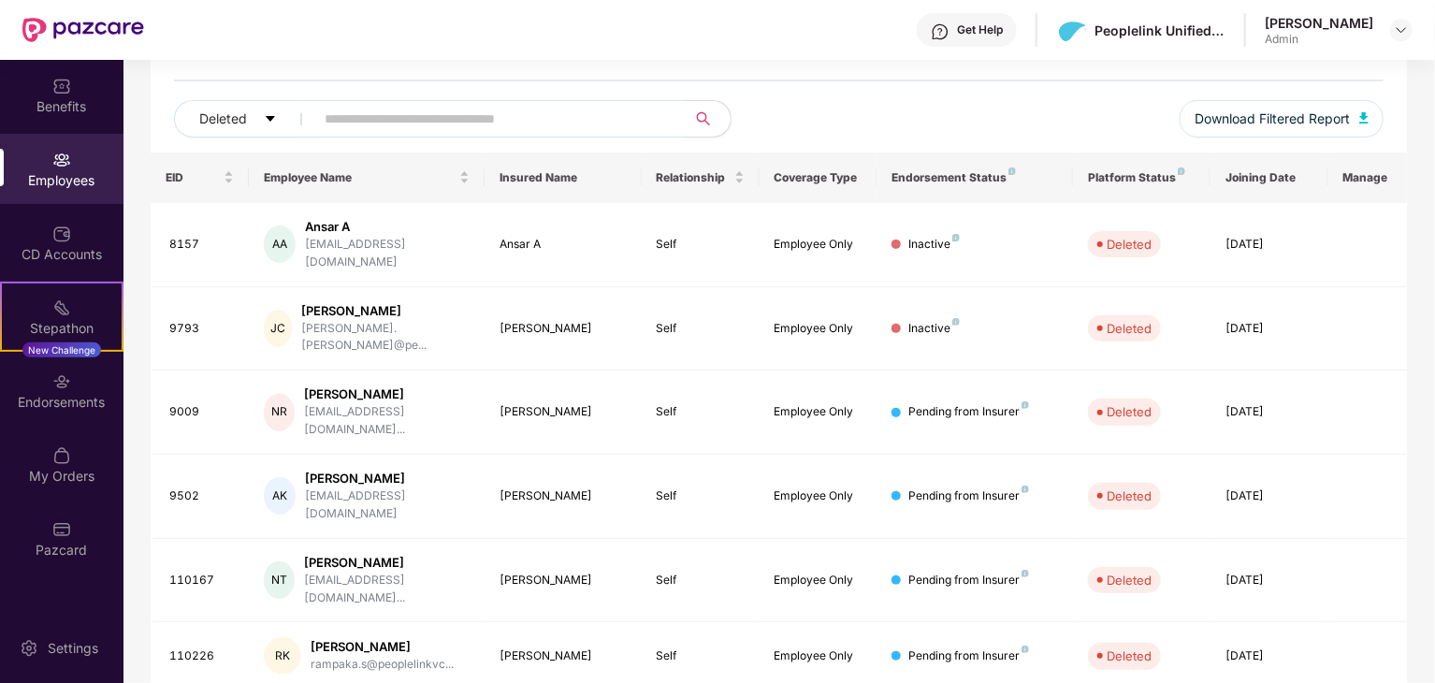
scroll to position [202, 0]
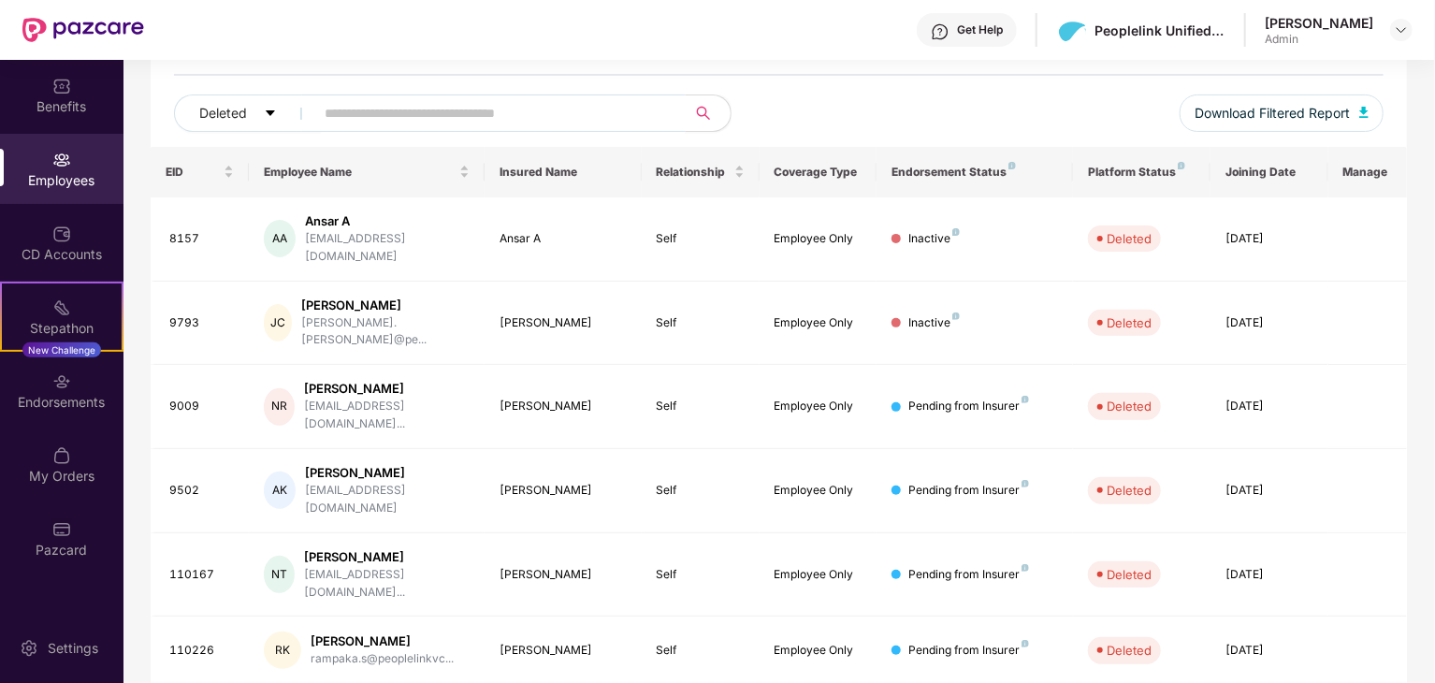
click at [591, 116] on input "text" at bounding box center [493, 113] width 336 height 28
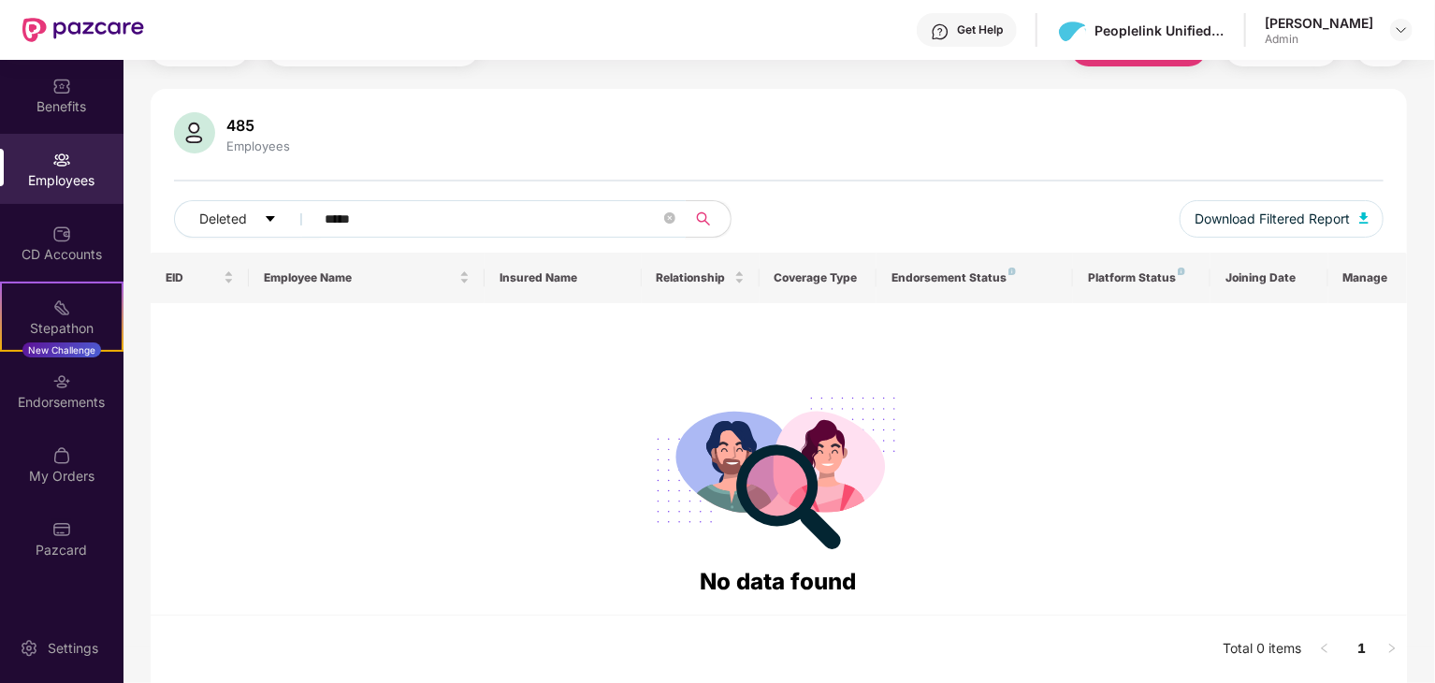
scroll to position [95, 0]
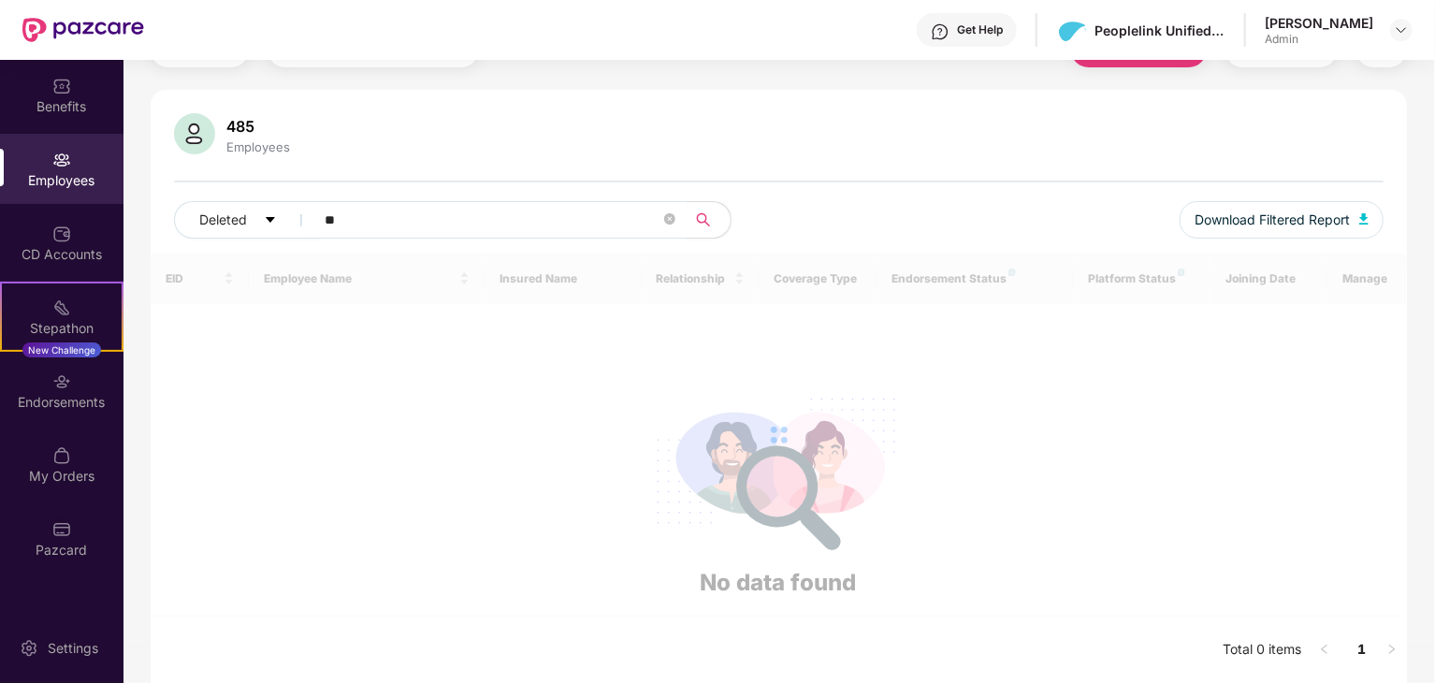
type input "*"
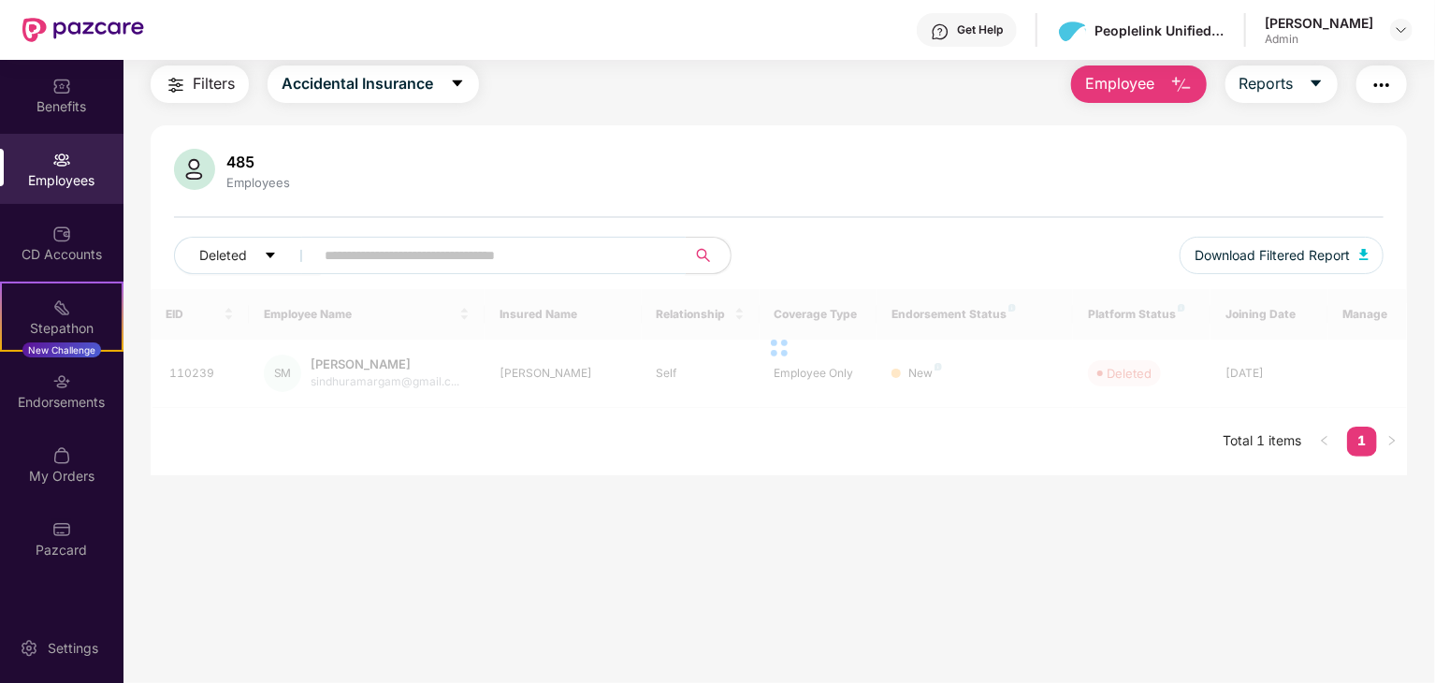
paste input "******"
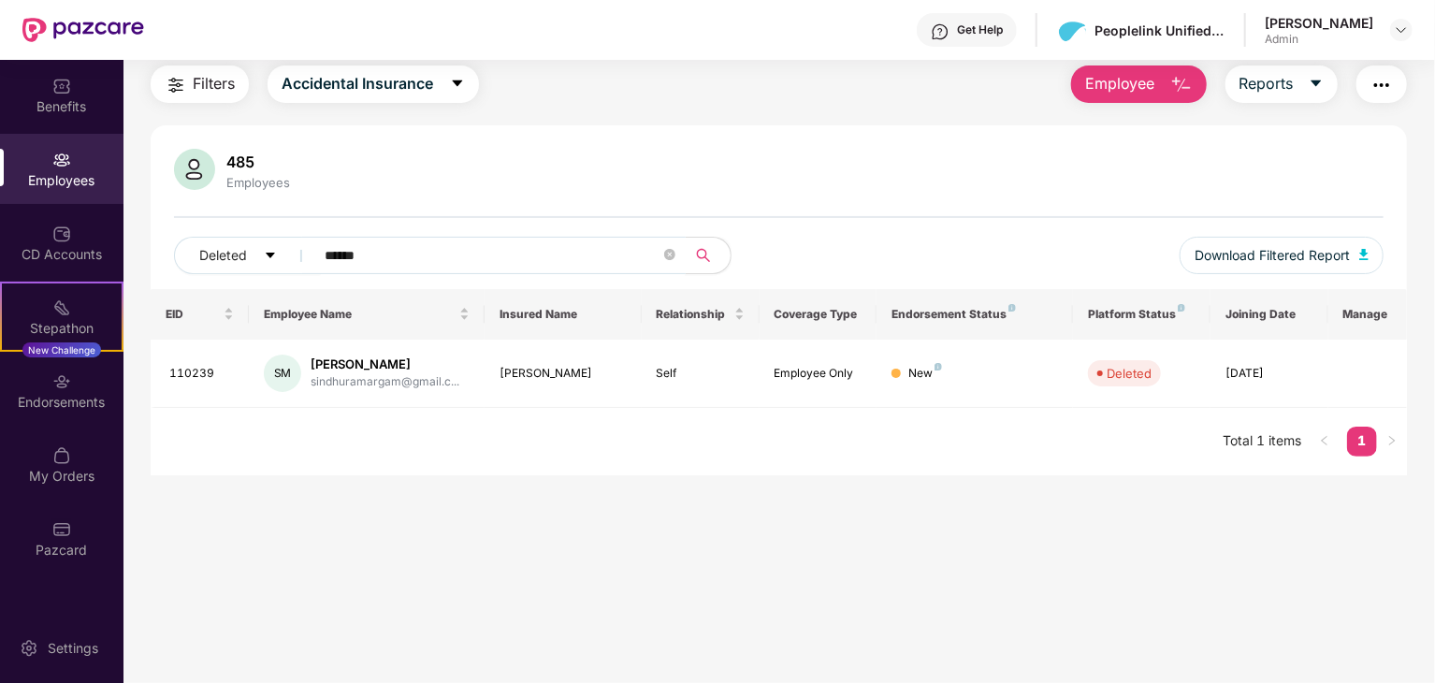
scroll to position [0, 0]
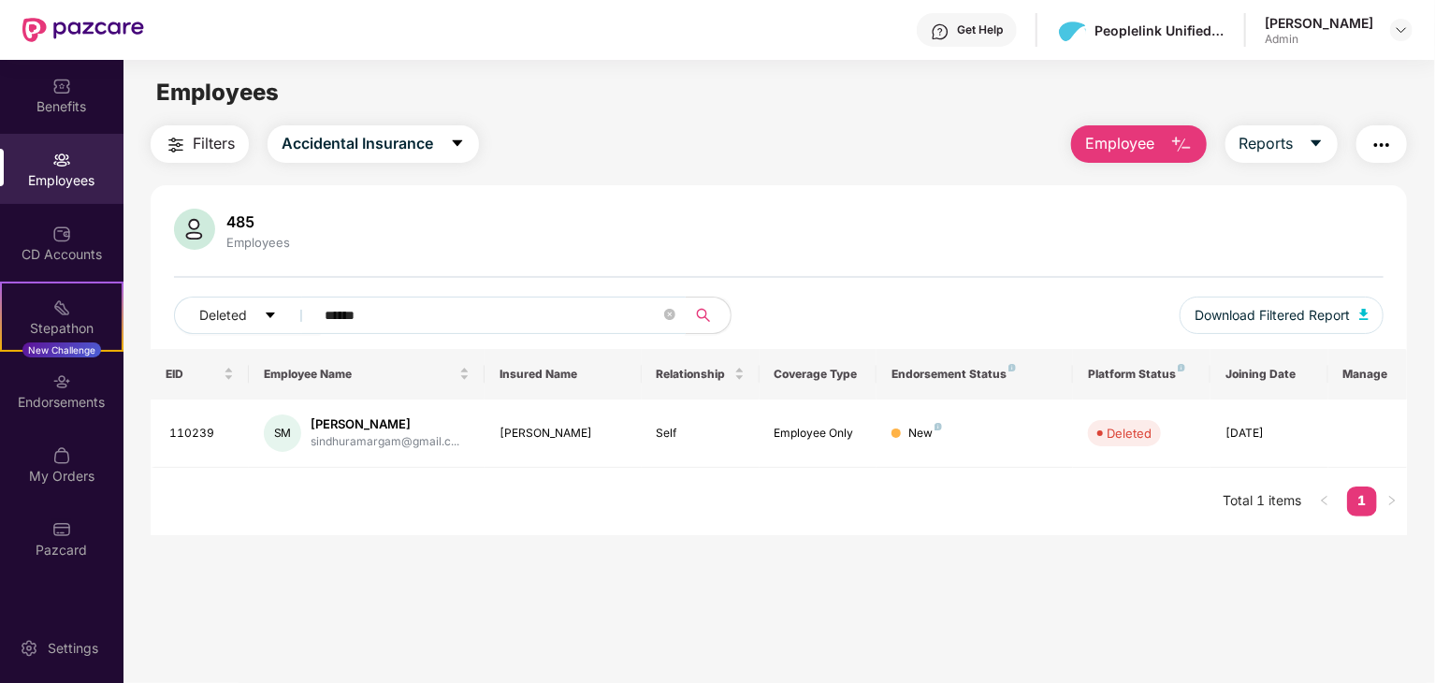
type input "******"
click at [1400, 24] on img at bounding box center [1401, 29] width 15 height 15
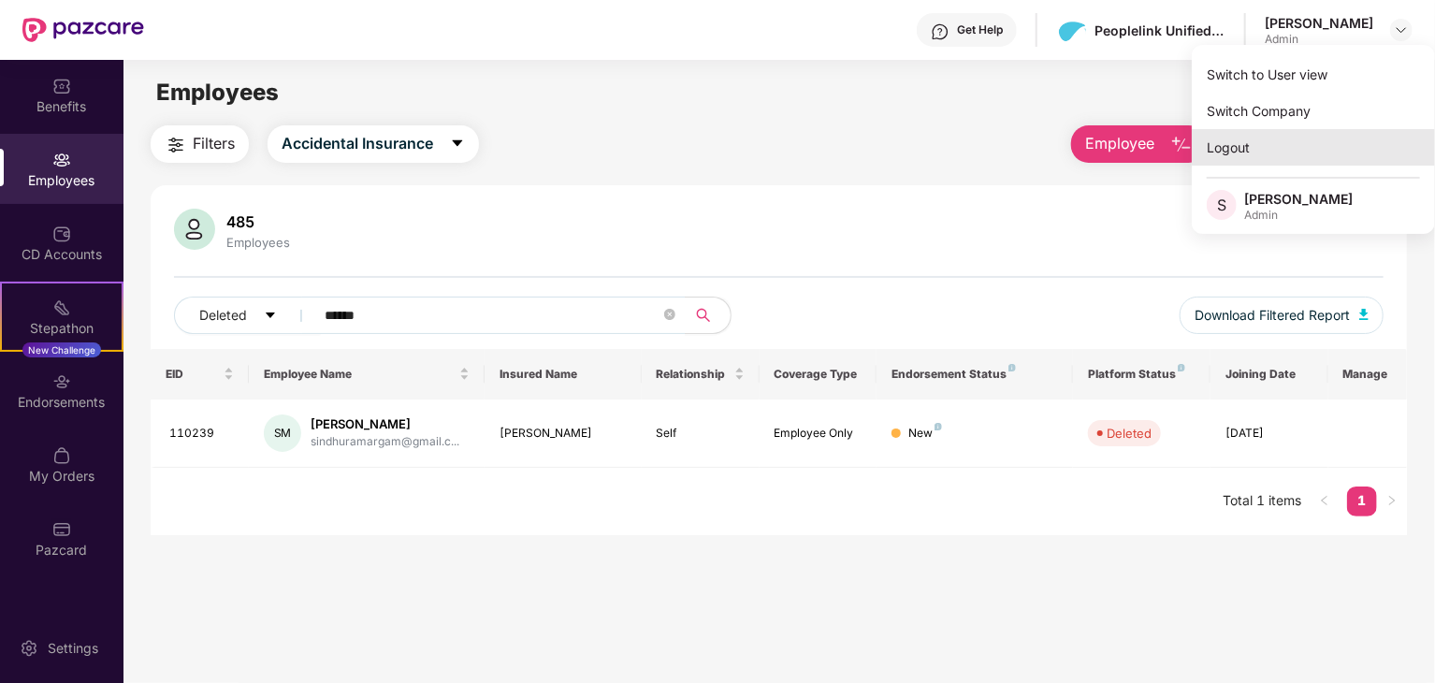
click at [1296, 143] on div "Logout" at bounding box center [1313, 147] width 243 height 36
